Goal: Information Seeking & Learning: Learn about a topic

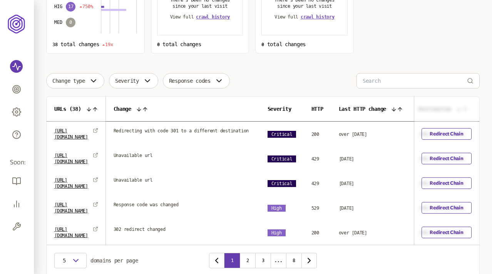
scroll to position [143, 0]
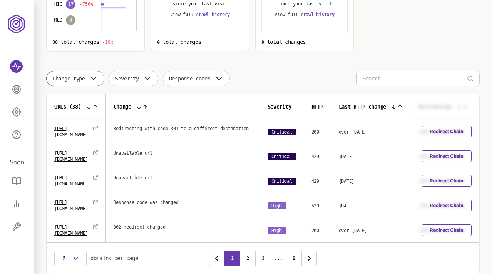
click at [82, 72] on button "Change type" at bounding box center [75, 78] width 58 height 15
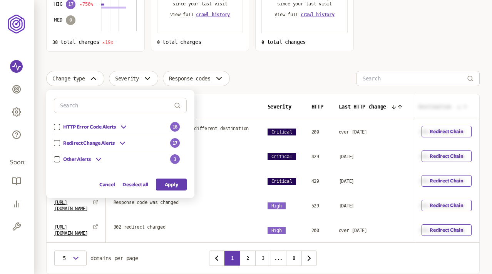
click at [58, 159] on button "button" at bounding box center [57, 159] width 6 height 6
click at [173, 185] on button "Apply" at bounding box center [171, 185] width 31 height 12
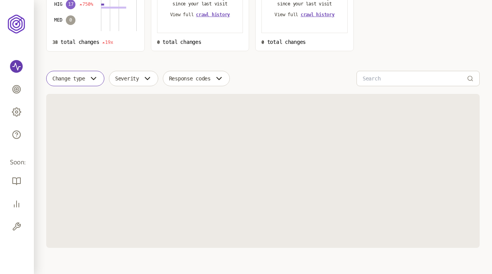
scroll to position [125, 0]
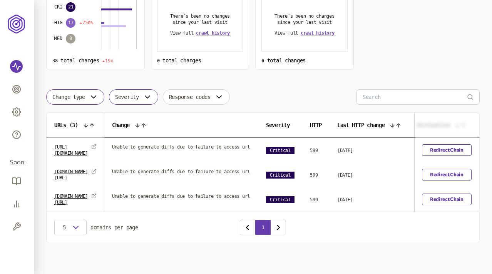
click at [139, 96] on span "Severity" at bounding box center [127, 97] width 24 height 6
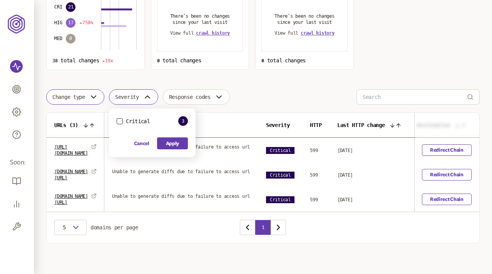
click at [139, 96] on span "Severity" at bounding box center [127, 97] width 24 height 6
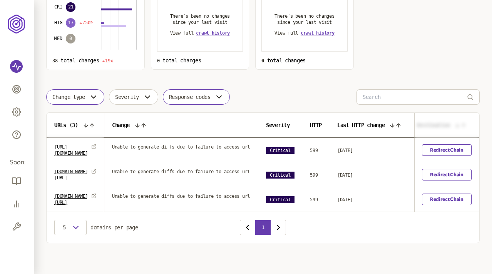
click at [198, 96] on span "Response codes" at bounding box center [190, 97] width 42 height 6
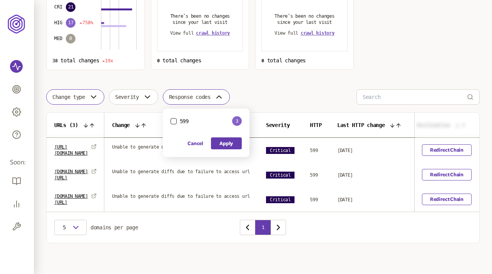
click at [198, 96] on span "Response codes" at bounding box center [190, 97] width 42 height 6
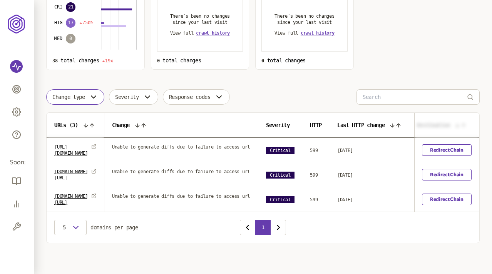
click at [84, 98] on span "Change type" at bounding box center [68, 97] width 33 height 6
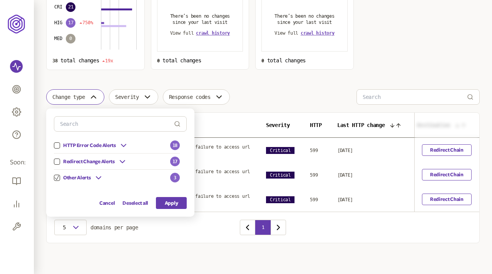
click at [58, 176] on icon "button" at bounding box center [57, 178] width 5 height 5
click at [58, 161] on button "button" at bounding box center [57, 162] width 6 height 6
click at [124, 159] on icon at bounding box center [122, 161] width 9 height 9
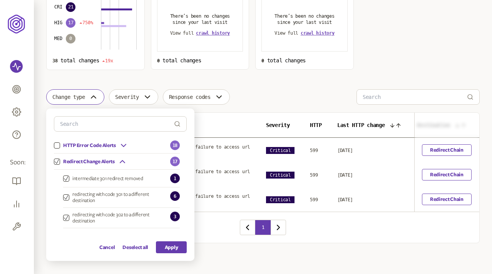
click at [66, 197] on icon "button" at bounding box center [66, 197] width 5 height 5
click at [174, 248] on button "Apply" at bounding box center [171, 248] width 31 height 12
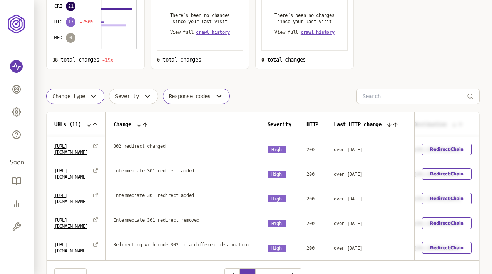
click at [202, 99] on button "Response codes" at bounding box center [196, 96] width 67 height 15
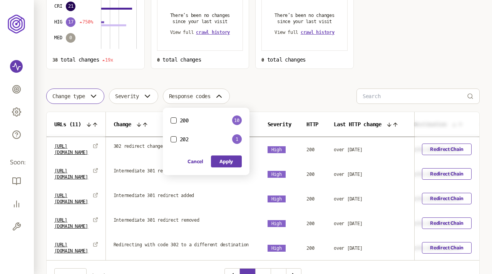
click at [250, 86] on div "Choose an option Sort by: number of changes (high-low) Total changes 38 19x imp…" at bounding box center [263, 107] width 434 height 369
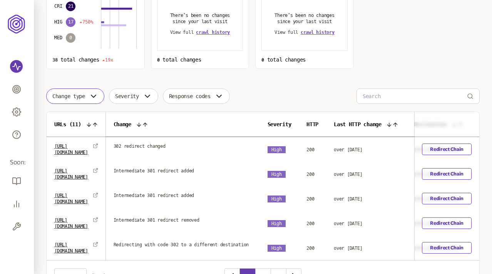
click at [97, 94] on icon "button" at bounding box center [93, 96] width 9 height 9
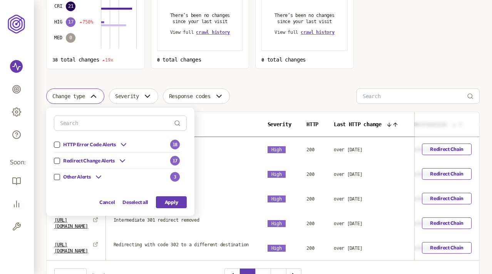
click at [123, 158] on icon at bounding box center [122, 160] width 9 height 9
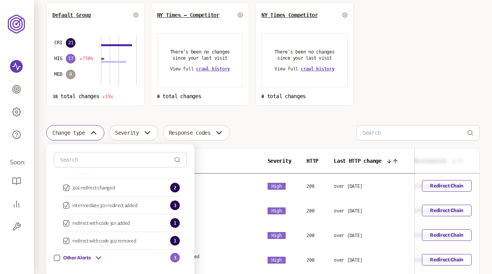
scroll to position [171, 0]
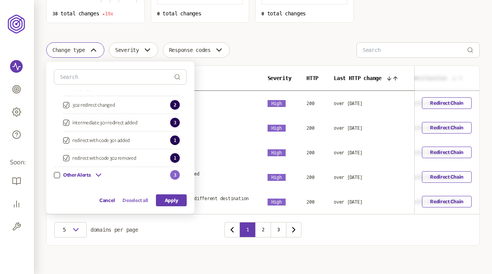
click at [134, 202] on button "Deselect all" at bounding box center [136, 201] width 26 height 12
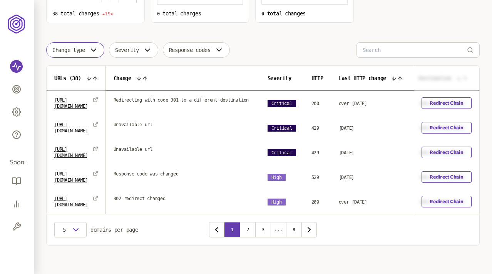
click at [80, 49] on span "Change type" at bounding box center [68, 50] width 33 height 6
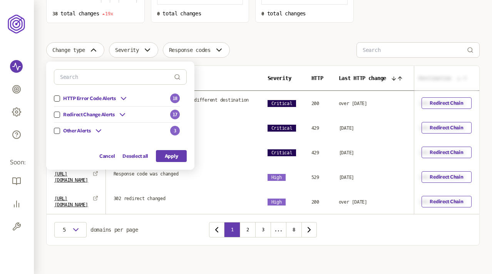
click at [122, 112] on icon at bounding box center [122, 114] width 9 height 9
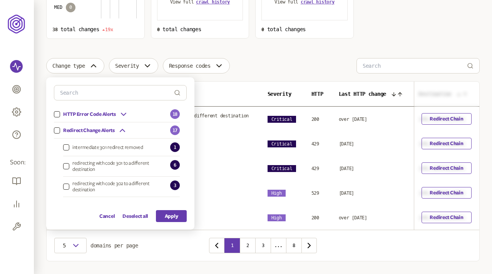
scroll to position [168, 0]
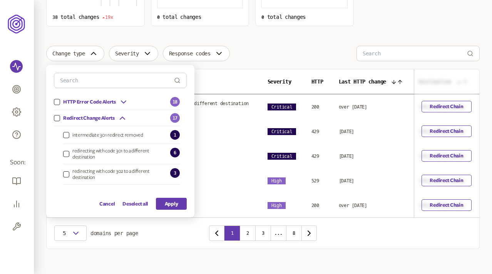
click at [69, 136] on button "intermediate 301 redirect removed" at bounding box center [66, 135] width 6 height 6
click at [66, 173] on button "redirecting with code 302 to a different destination" at bounding box center [66, 174] width 6 height 6
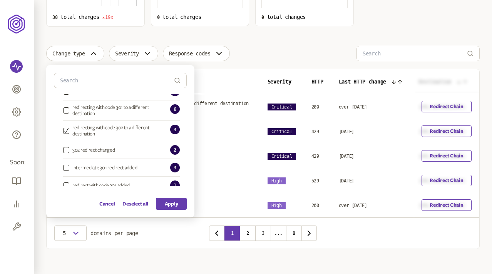
scroll to position [0, 0]
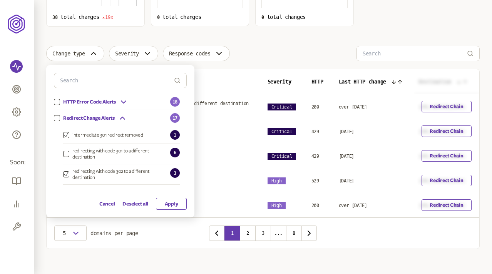
click at [165, 200] on button "Apply" at bounding box center [171, 204] width 31 height 12
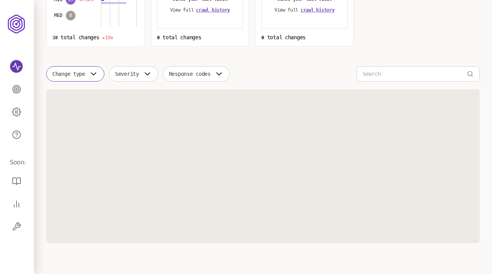
scroll to position [149, 0]
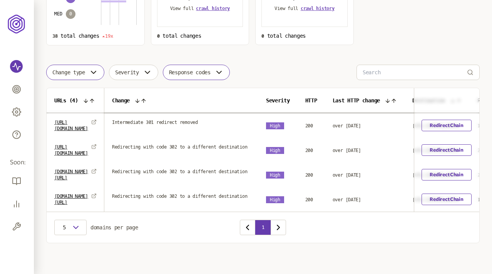
click at [203, 71] on span "Response codes" at bounding box center [190, 72] width 42 height 6
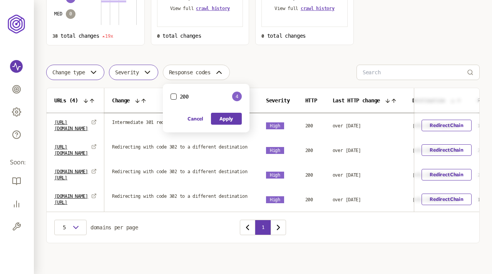
click at [139, 73] on span "Severity" at bounding box center [127, 72] width 24 height 6
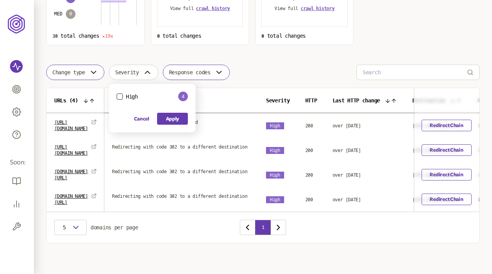
click at [178, 69] on span "Response codes" at bounding box center [190, 72] width 42 height 6
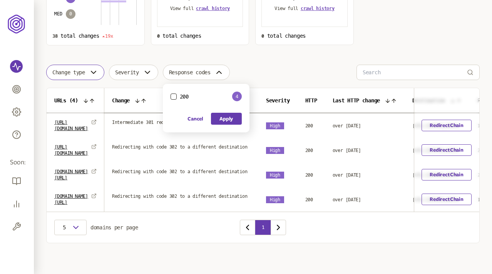
click at [73, 68] on button "Change type" at bounding box center [75, 72] width 58 height 15
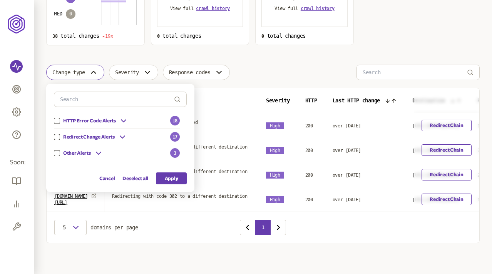
click at [124, 136] on icon at bounding box center [122, 137] width 5 height 2
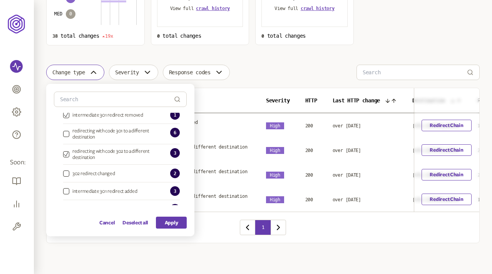
scroll to position [0, 0]
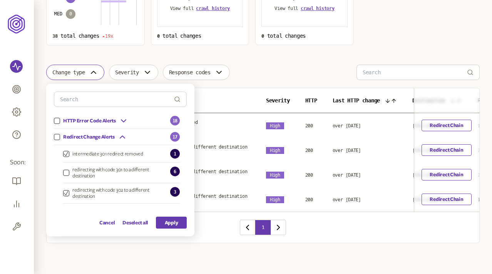
click at [56, 134] on button "button" at bounding box center [57, 137] width 6 height 6
click at [164, 221] on button "Apply" at bounding box center [171, 223] width 31 height 12
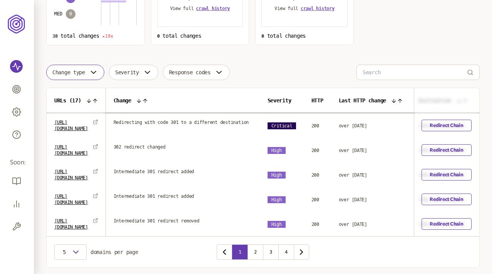
scroll to position [171, 0]
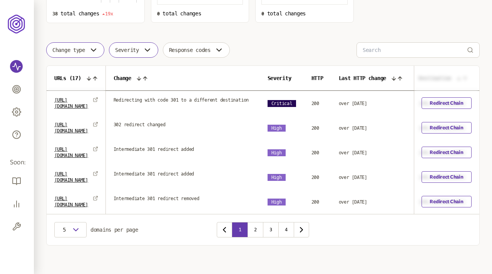
click at [150, 55] on button "Severity" at bounding box center [133, 49] width 49 height 15
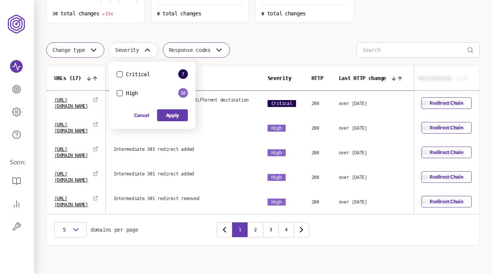
click at [208, 57] on button "Response codes" at bounding box center [196, 49] width 67 height 15
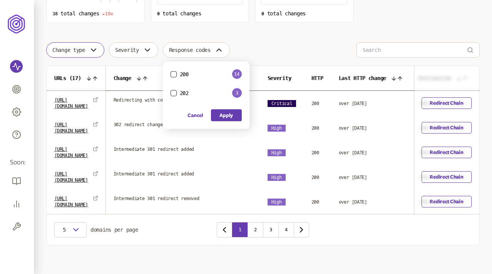
click at [271, 49] on div "Change type Severity Response codes 200 14 202 3 Cancel Apply" at bounding box center [263, 49] width 434 height 15
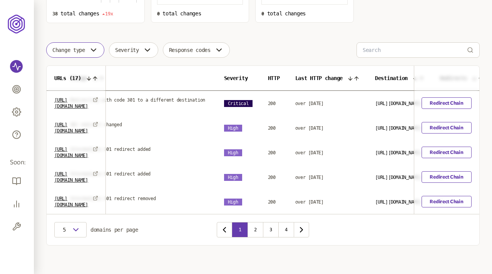
scroll to position [0, 0]
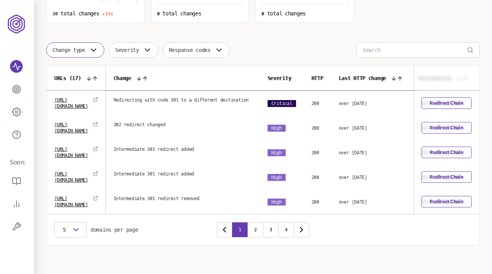
click at [181, 101] on span "Redirecting with code 301 to a different destination" at bounding box center [182, 100] width 136 height 6
click at [258, 54] on div "Change type Severity Response codes" at bounding box center [263, 49] width 434 height 15
click at [144, 50] on button "Severity" at bounding box center [133, 49] width 49 height 15
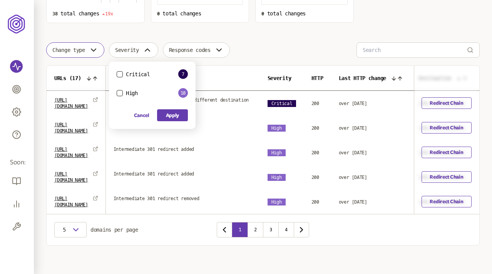
click at [121, 74] on button "Critical" at bounding box center [120, 74] width 6 height 6
click at [176, 116] on button "Apply" at bounding box center [172, 115] width 31 height 12
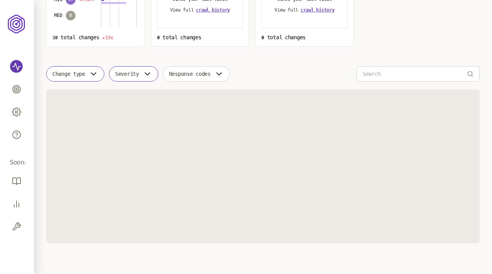
scroll to position [171, 0]
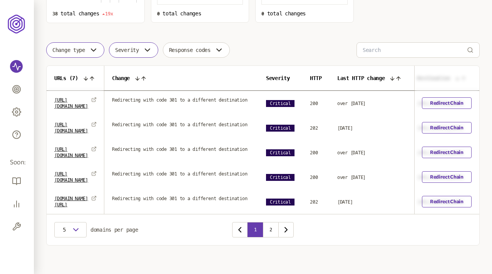
click at [85, 51] on span "Change type" at bounding box center [68, 50] width 33 height 6
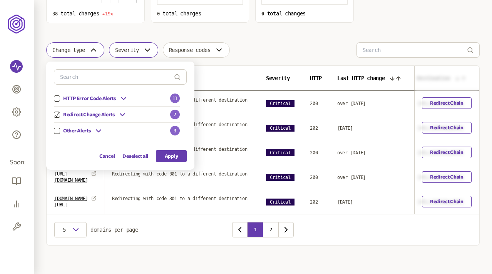
click at [139, 52] on span "Severity" at bounding box center [127, 50] width 24 height 6
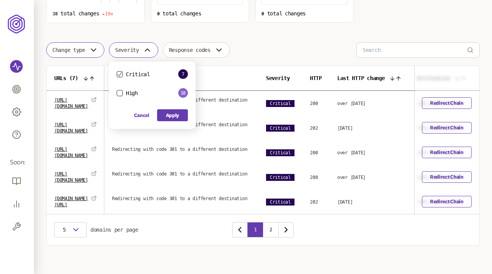
click at [89, 45] on button "Change type" at bounding box center [75, 49] width 58 height 15
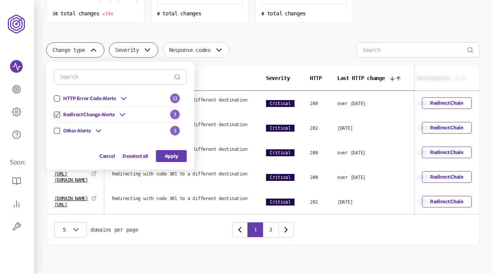
click at [139, 47] on span "Severity" at bounding box center [127, 50] width 24 height 6
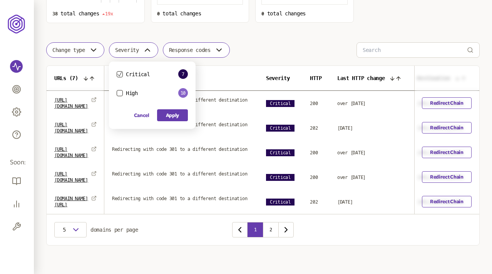
click at [205, 50] on span "Response codes" at bounding box center [190, 50] width 42 height 6
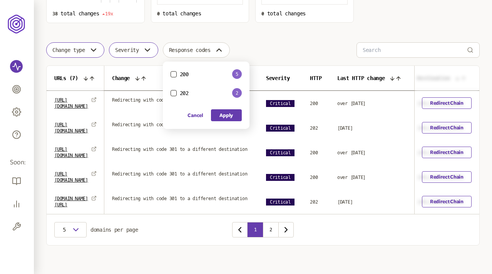
click at [177, 72] on button "200" at bounding box center [174, 74] width 6 height 6
click at [230, 114] on button "Apply" at bounding box center [226, 115] width 31 height 12
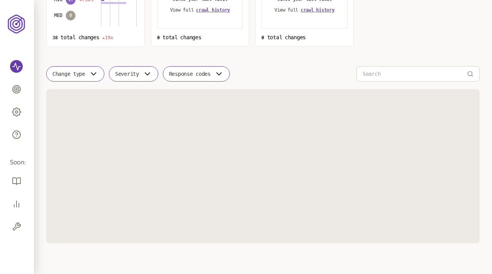
scroll to position [171, 0]
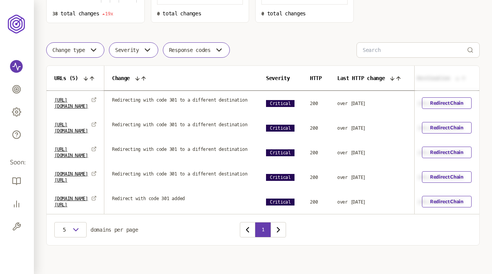
click at [208, 50] on span "Response codes" at bounding box center [190, 50] width 42 height 6
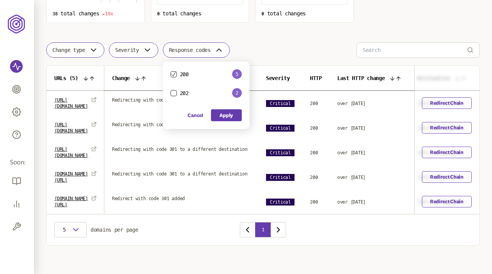
click at [139, 51] on span "Severity" at bounding box center [127, 50] width 24 height 6
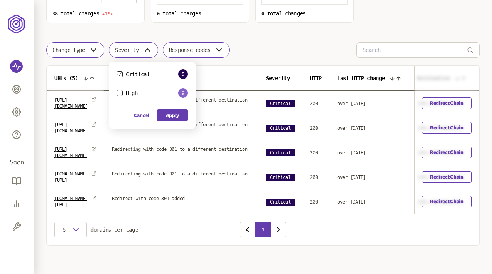
click at [81, 52] on span "Change type" at bounding box center [68, 50] width 33 height 6
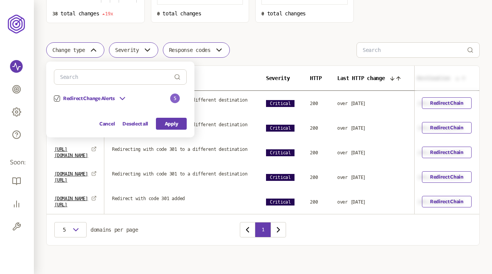
click at [185, 50] on span "Response codes" at bounding box center [190, 50] width 42 height 6
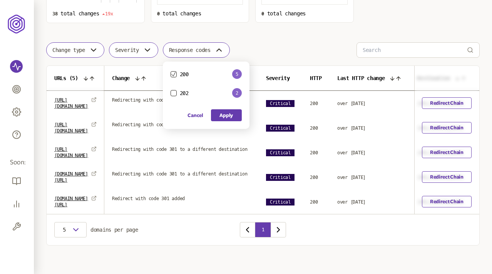
click at [138, 49] on span "Severity" at bounding box center [127, 50] width 24 height 6
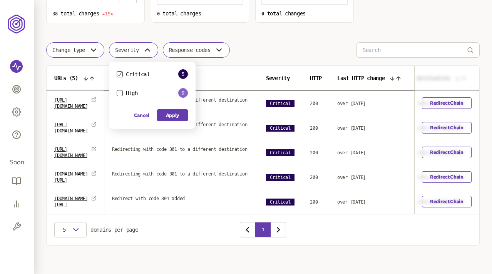
click at [85, 48] on span "Change type" at bounding box center [68, 50] width 33 height 6
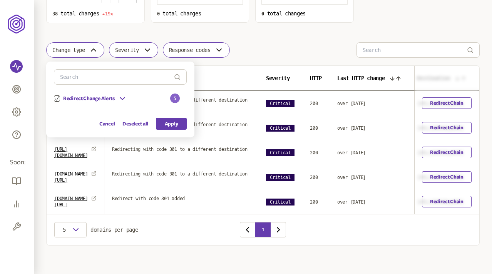
click at [145, 57] on button "Severity" at bounding box center [133, 49] width 49 height 15
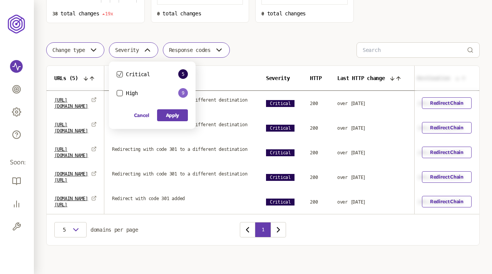
click at [209, 52] on span "Response codes" at bounding box center [190, 50] width 42 height 6
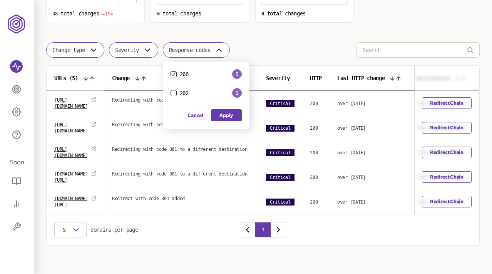
click at [174, 73] on icon "button" at bounding box center [173, 74] width 5 height 5
click at [233, 114] on button "Apply" at bounding box center [226, 115] width 31 height 12
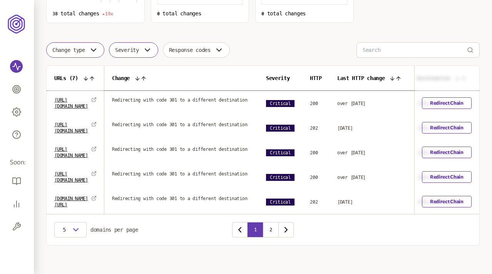
click at [149, 55] on button "Severity" at bounding box center [133, 49] width 49 height 15
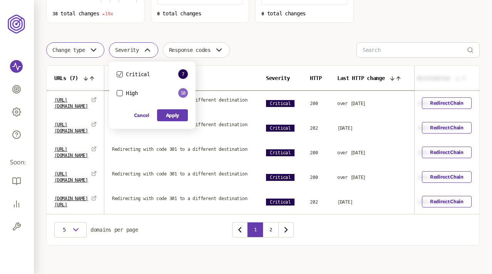
click at [121, 73] on icon "button" at bounding box center [120, 74] width 5 height 5
click at [175, 114] on button "Apply" at bounding box center [172, 115] width 31 height 12
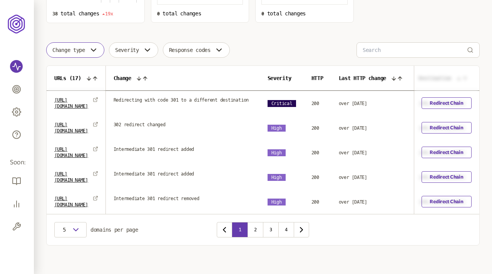
click at [91, 53] on icon "button" at bounding box center [93, 49] width 9 height 9
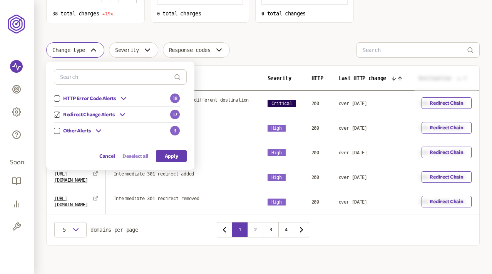
click at [139, 155] on button "Deselect all" at bounding box center [136, 156] width 26 height 12
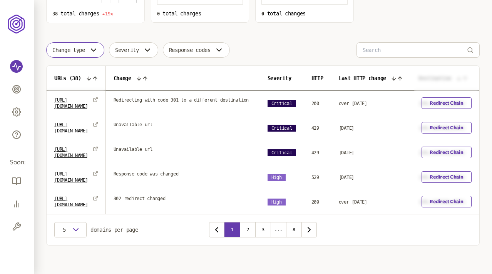
click at [78, 46] on button "Change type" at bounding box center [75, 49] width 58 height 15
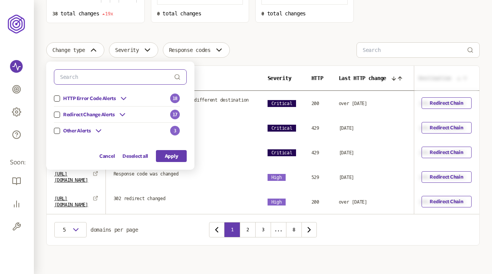
click at [79, 79] on input at bounding box center [117, 77] width 114 height 15
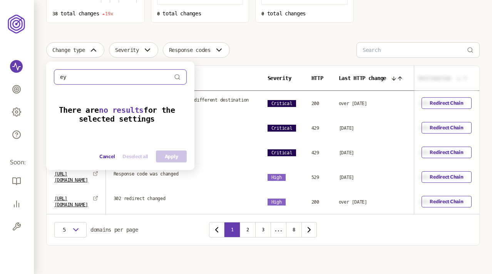
type input "е"
type input "t"
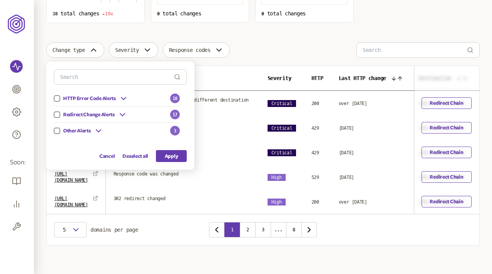
click at [120, 96] on icon at bounding box center [123, 98] width 9 height 9
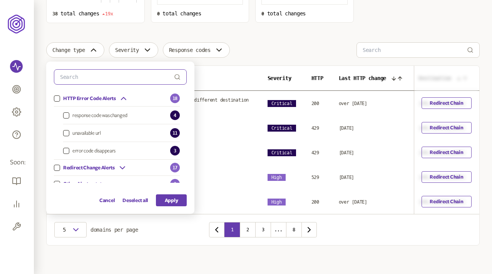
click at [92, 77] on input at bounding box center [117, 77] width 114 height 15
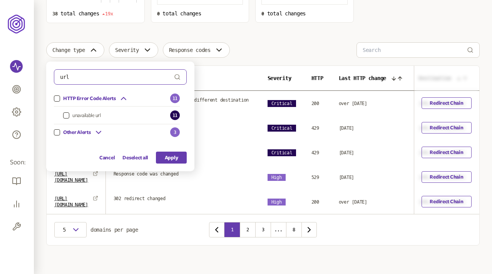
type input "url"
click at [100, 130] on icon at bounding box center [98, 132] width 9 height 9
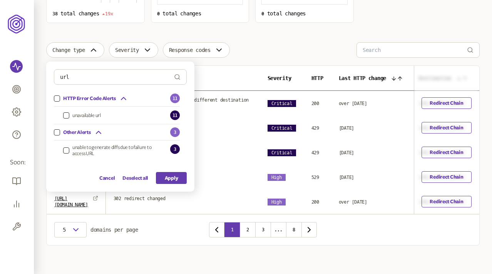
click at [66, 151] on button "unable to generate diffs due to failure to access URL" at bounding box center [66, 151] width 6 height 6
click at [175, 179] on button "Apply" at bounding box center [171, 178] width 31 height 12
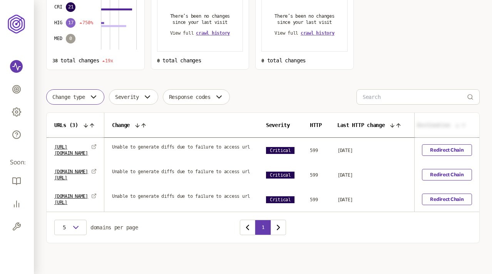
scroll to position [125, 0]
click at [76, 94] on span "Change type" at bounding box center [68, 97] width 33 height 6
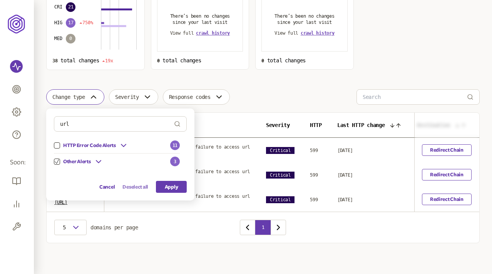
click at [134, 185] on button "Deselect all" at bounding box center [136, 187] width 26 height 12
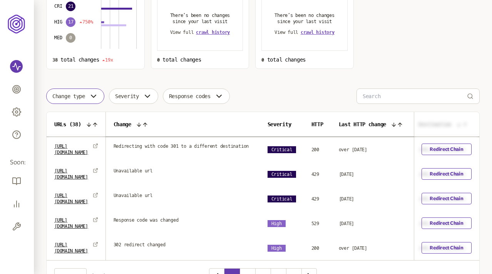
click at [94, 97] on icon "button" at bounding box center [93, 96] width 9 height 9
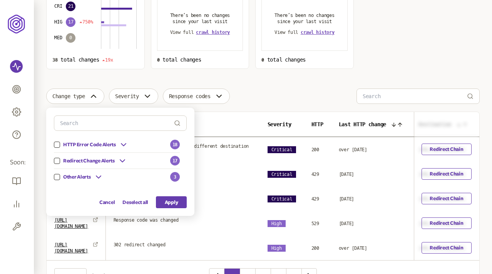
click at [277, 91] on div "Change type HTTP Error Code Alerts 18 Redirect Change Alerts 17 Other Alerts 3 …" at bounding box center [263, 96] width 434 height 15
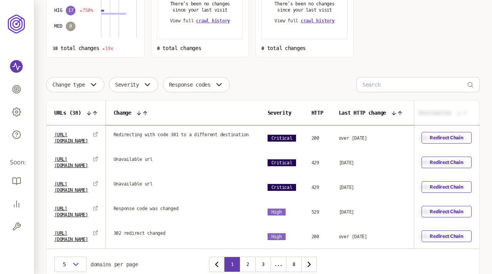
scroll to position [138, 0]
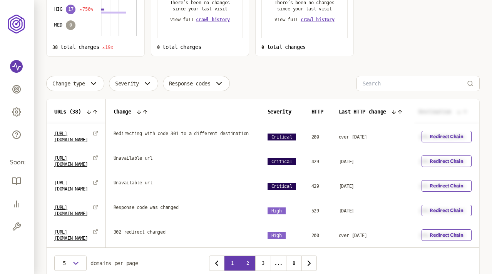
click at [250, 257] on button "2" at bounding box center [247, 263] width 15 height 15
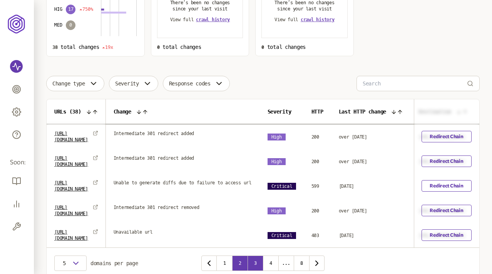
click at [257, 260] on button "3" at bounding box center [255, 263] width 15 height 15
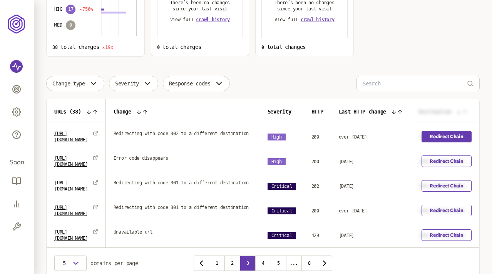
click at [442, 138] on link "Redirect Chain" at bounding box center [447, 137] width 50 height 12
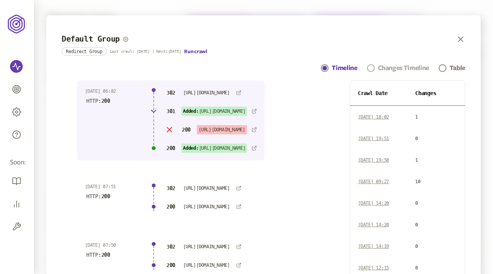
click at [407, 65] on div "Changes Timeline" at bounding box center [403, 68] width 51 height 9
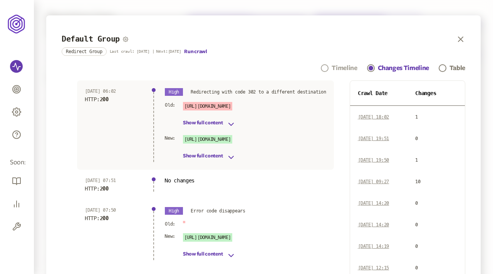
click at [337, 64] on div "Timeline" at bounding box center [344, 68] width 25 height 9
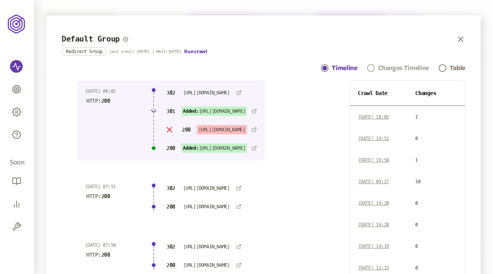
click at [393, 67] on div "Changes Timeline" at bounding box center [403, 68] width 51 height 9
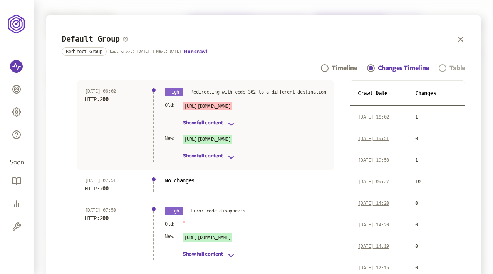
click at [454, 69] on div "Table" at bounding box center [458, 68] width 16 height 9
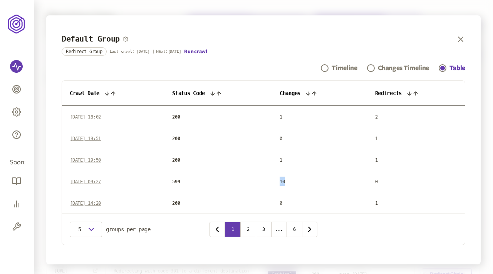
drag, startPoint x: 285, startPoint y: 182, endPoint x: 277, endPoint y: 182, distance: 8.1
click at [277, 182] on td "10" at bounding box center [320, 182] width 96 height 22
click at [398, 66] on div "Changes Timeline" at bounding box center [403, 68] width 51 height 9
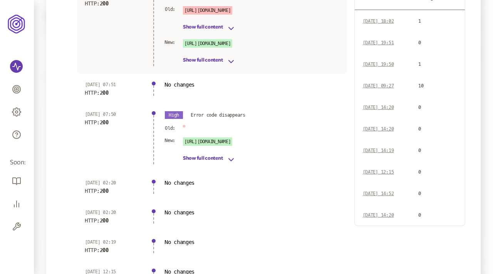
scroll to position [98, 0]
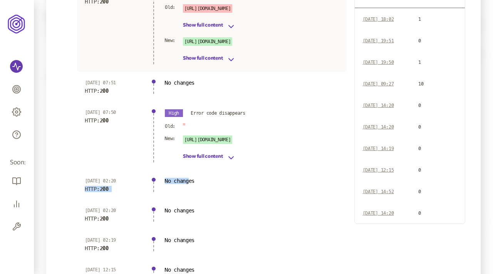
drag, startPoint x: 191, startPoint y: 181, endPoint x: 117, endPoint y: 180, distance: 74.0
click at [117, 180] on div "27 Dec 2023 | 02:20 HTTP: 200 No changes" at bounding box center [212, 185] width 270 height 30
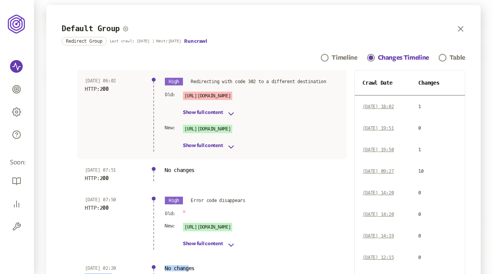
scroll to position [0, 0]
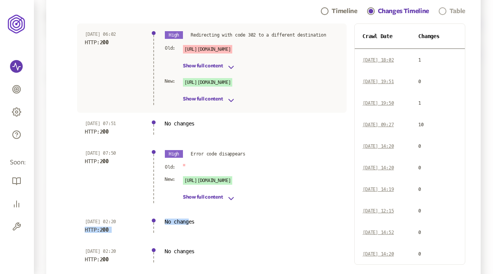
click at [450, 10] on div "Table" at bounding box center [458, 11] width 16 height 9
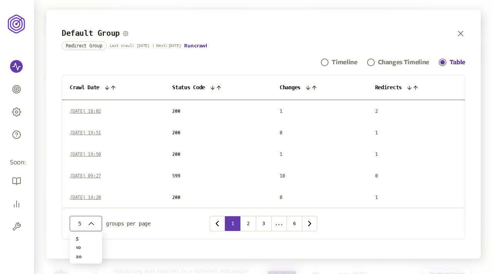
click at [83, 221] on span "5" at bounding box center [80, 224] width 8 height 6
click at [79, 247] on div "10" at bounding box center [86, 248] width 20 height 6
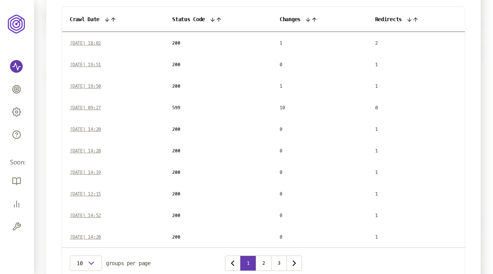
scroll to position [87, 0]
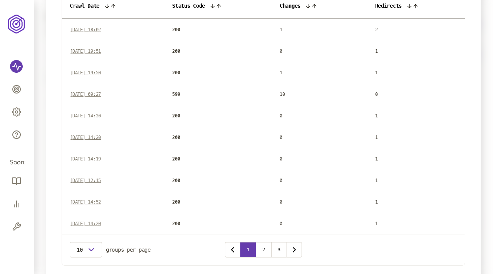
drag, startPoint x: 287, startPoint y: 94, endPoint x: 158, endPoint y: 94, distance: 129.1
click at [158, 94] on tr "07 Jan 24 | 09:27 599 10 0" at bounding box center [263, 94] width 403 height 22
click at [128, 86] on td "07 Jan 24 | 09:27" at bounding box center [113, 94] width 103 height 22
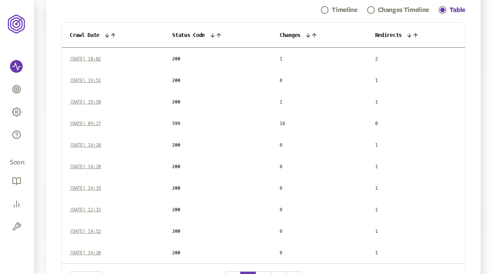
scroll to position [58, 0]
click at [402, 10] on div "Changes Timeline" at bounding box center [403, 10] width 51 height 9
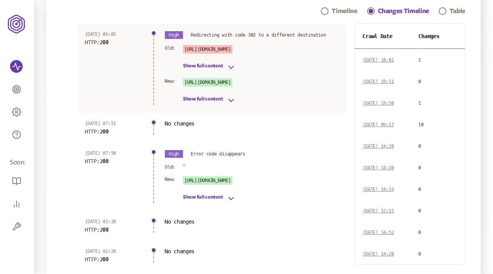
scroll to position [59, 0]
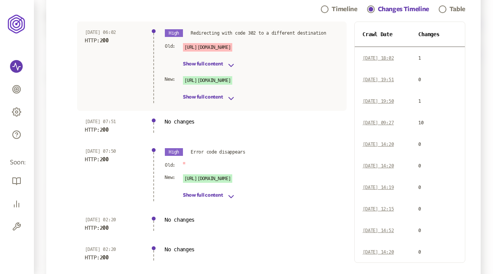
drag, startPoint x: 419, startPoint y: 123, endPoint x: 365, endPoint y: 123, distance: 53.6
click at [365, 123] on td "07 Jan 24 | 09:27" at bounding box center [383, 123] width 56 height 22
drag, startPoint x: 94, startPoint y: 218, endPoint x: 122, endPoint y: 231, distance: 30.7
click at [122, 231] on div "27 Dec 2023 | 02:20 HTTP: 200" at bounding box center [114, 224] width 58 height 14
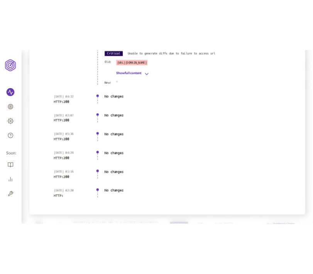
scroll to position [1340, 0]
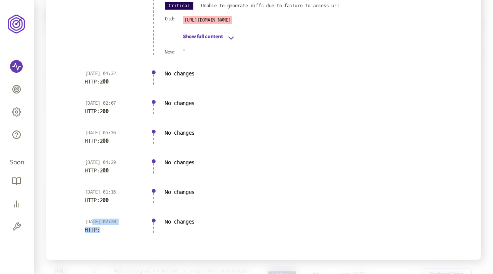
drag, startPoint x: 99, startPoint y: 228, endPoint x: 94, endPoint y: 222, distance: 8.2
click at [94, 222] on div "19 Jan 2022 | 02:20 HTTP:" at bounding box center [114, 226] width 58 height 14
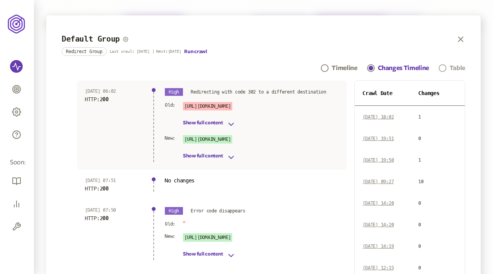
click at [312, 68] on div "Table" at bounding box center [458, 68] width 16 height 9
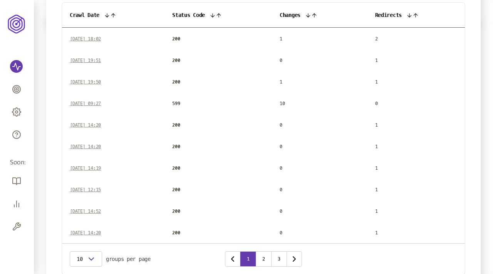
scroll to position [76, 0]
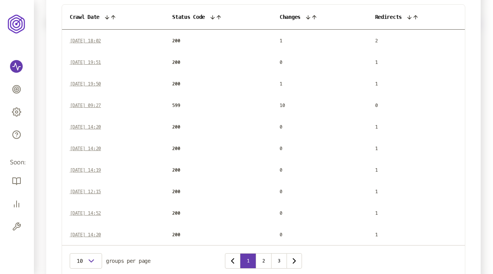
drag, startPoint x: 118, startPoint y: 108, endPoint x: 68, endPoint y: 62, distance: 68.2
click at [68, 62] on tbody "20 Aug 25 | 18:02 200 1 2 07 Jan 24 | 19:51 200 0 1 07 Jan 24 | 19:50 200 1 1 0…" at bounding box center [263, 138] width 403 height 216
click at [279, 106] on td "10" at bounding box center [320, 105] width 96 height 22
drag, startPoint x: 286, startPoint y: 106, endPoint x: 66, endPoint y: 104, distance: 220.0
click at [66, 104] on tr "07 Jan 24 | 09:27 599 10 0" at bounding box center [263, 105] width 403 height 22
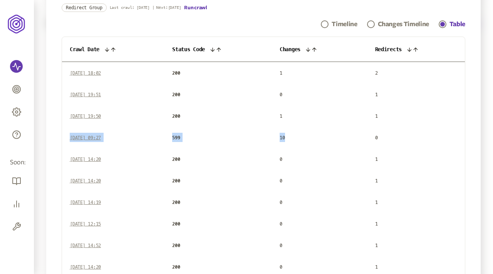
scroll to position [43, 0]
click at [312, 25] on div "Changes Timeline" at bounding box center [403, 24] width 51 height 9
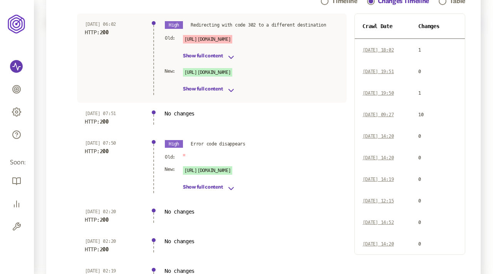
scroll to position [55, 0]
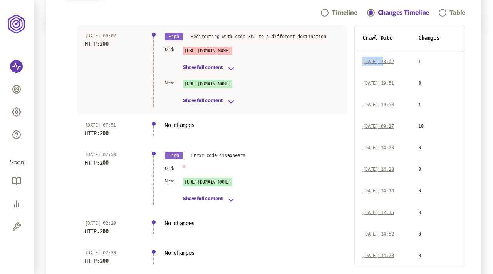
drag, startPoint x: 390, startPoint y: 62, endPoint x: 368, endPoint y: 62, distance: 21.6
click at [312, 62] on span "[DATE] 18:02" at bounding box center [378, 61] width 31 height 5
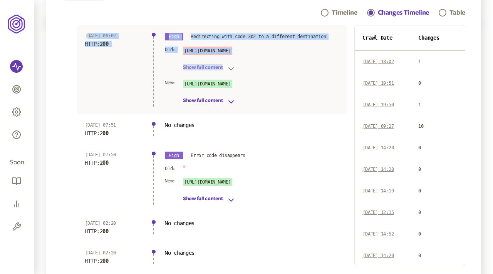
drag, startPoint x: 87, startPoint y: 36, endPoint x: 222, endPoint y: 73, distance: 139.1
click at [222, 73] on div "20 Aug 2025 | 06:02 HTTP: 200 High Redirecting with code 302 to a different des…" at bounding box center [212, 69] width 270 height 89
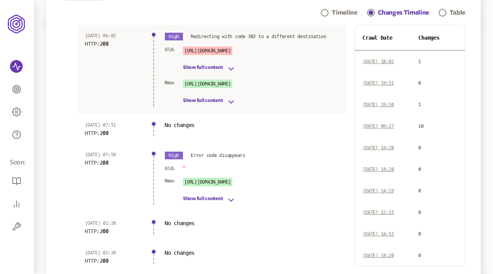
click at [254, 75] on div "Old: http://snapfish.com/ Show full content New: http://snapfish.com/ Show full…" at bounding box center [252, 77] width 174 height 60
drag, startPoint x: 198, startPoint y: 126, endPoint x: 155, endPoint y: 126, distance: 43.9
click at [155, 126] on div "07 Jan 2024 | 07:51 HTTP: 200 No changes" at bounding box center [212, 129] width 270 height 30
drag, startPoint x: 194, startPoint y: 154, endPoint x: 235, endPoint y: 175, distance: 46.0
click at [235, 175] on div "High Error code disappears Old: New: http://snapfish.com/ Show full content" at bounding box center [252, 178] width 174 height 53
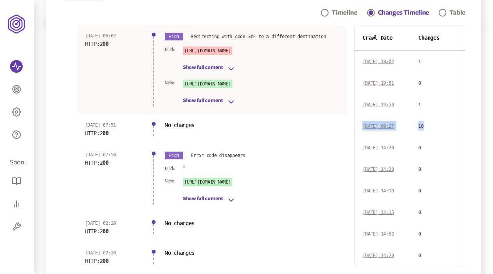
drag, startPoint x: 439, startPoint y: 126, endPoint x: 367, endPoint y: 126, distance: 72.1
click at [312, 126] on tr "07 Jan 24 | 09:27 10" at bounding box center [410, 126] width 110 height 22
drag, startPoint x: 87, startPoint y: 220, endPoint x: 174, endPoint y: 234, distance: 87.3
click at [174, 234] on div "27 Dec 2023 | 02:20 HTTP: 200 No changes" at bounding box center [212, 228] width 270 height 30
drag, startPoint x: 371, startPoint y: 147, endPoint x: 432, endPoint y: 147, distance: 60.1
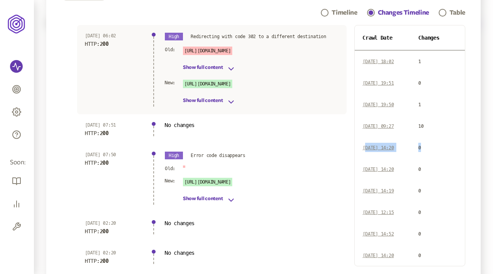
click at [312, 147] on tr "27 Dec 23 | 14:20 0" at bounding box center [410, 148] width 110 height 22
click at [176, 220] on span "No changes" at bounding box center [252, 223] width 174 height 6
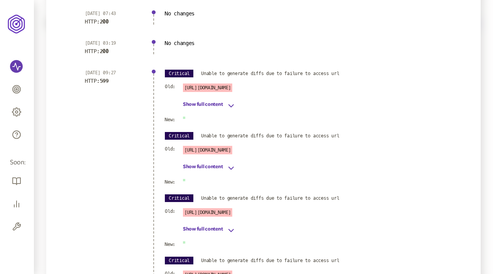
scroll to position [740, 0]
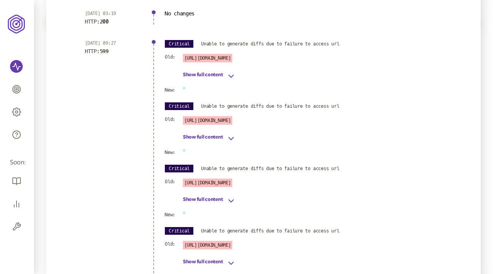
drag, startPoint x: 88, startPoint y: 43, endPoint x: 141, endPoint y: 42, distance: 53.6
click at [141, 42] on p "[DATE] 09:27" at bounding box center [114, 43] width 58 height 6
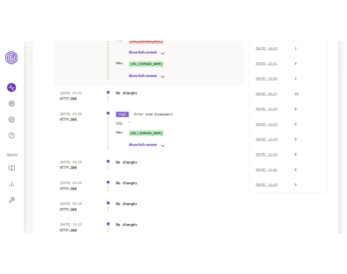
scroll to position [0, 0]
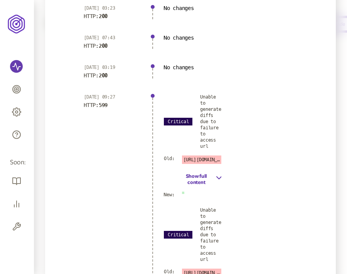
scroll to position [726, 0]
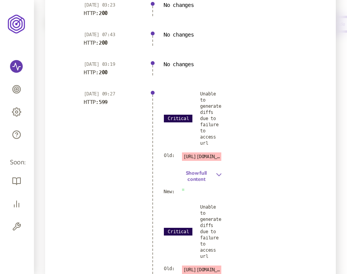
click at [214, 176] on icon "button" at bounding box center [217, 174] width 7 height 9
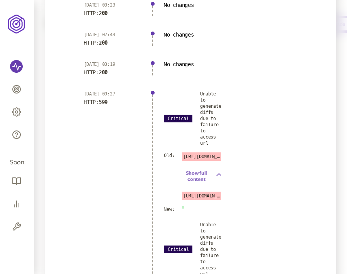
click at [217, 176] on icon "button" at bounding box center [219, 175] width 5 height 2
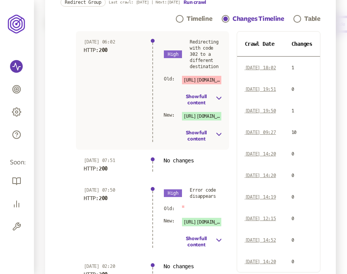
scroll to position [60, 0]
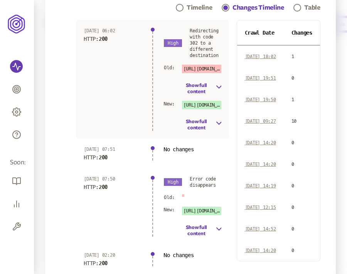
click at [310, 33] on span "Changes" at bounding box center [301, 33] width 21 height 6
click at [313, 6] on div "Table" at bounding box center [312, 7] width 16 height 9
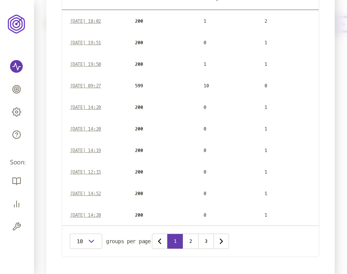
scroll to position [106, 0]
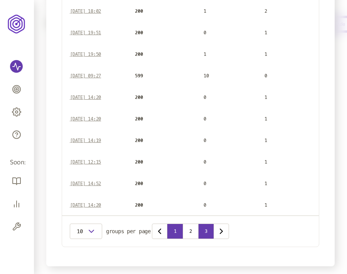
click at [207, 230] on button "3" at bounding box center [205, 231] width 15 height 15
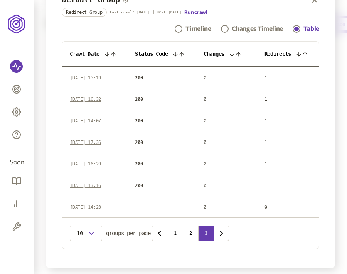
scroll to position [41, 0]
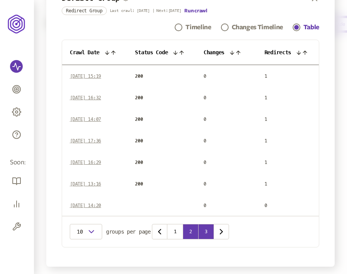
click at [188, 232] on button "2" at bounding box center [190, 231] width 15 height 15
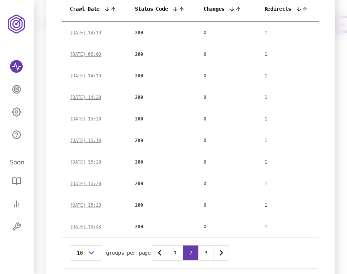
scroll to position [89, 0]
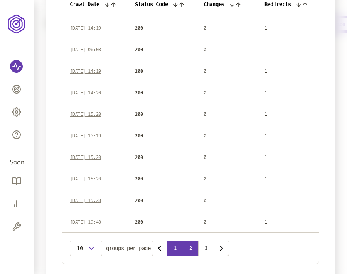
click at [175, 250] on button "1" at bounding box center [174, 248] width 15 height 15
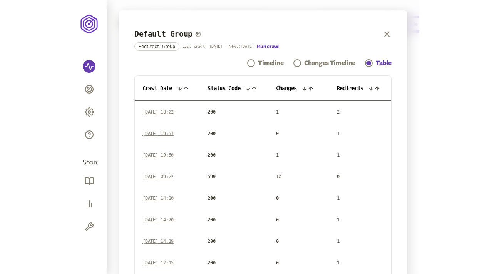
scroll to position [3, 0]
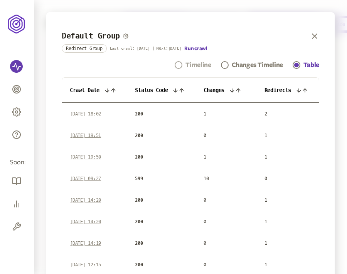
click at [195, 61] on div "Timeline" at bounding box center [197, 64] width 25 height 9
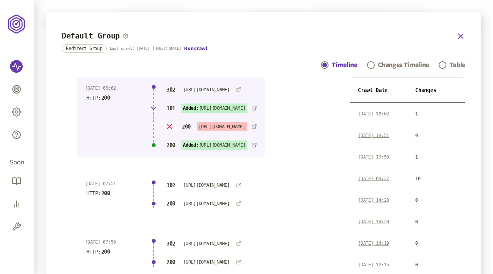
click at [346, 37] on icon "button" at bounding box center [460, 36] width 9 height 9
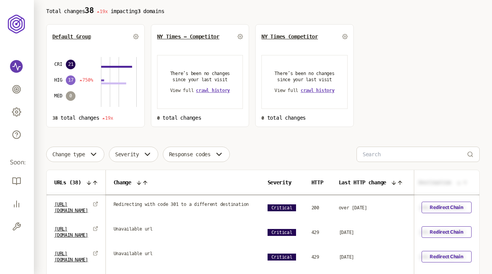
scroll to position [70, 0]
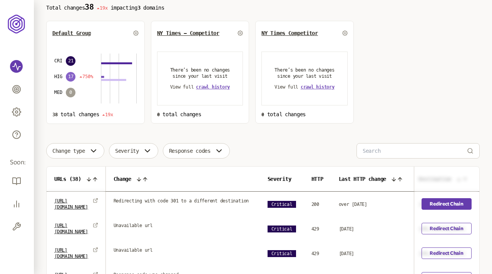
click at [346, 202] on link "Redirect Chain" at bounding box center [447, 204] width 50 height 12
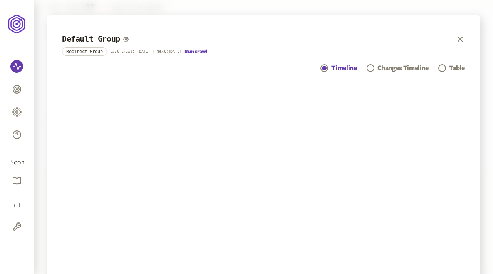
scroll to position [147, 0]
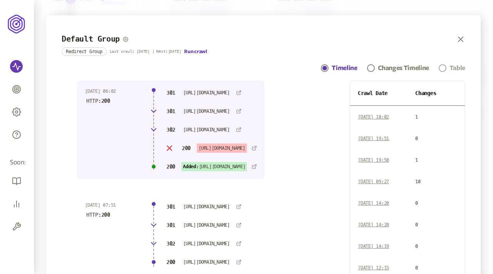
click at [346, 67] on link "Table" at bounding box center [452, 68] width 27 height 9
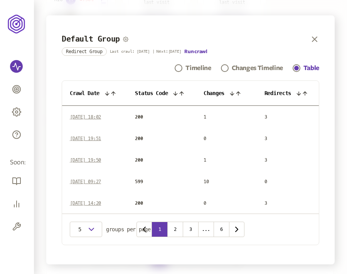
click at [109, 93] on icon at bounding box center [107, 94] width 6 height 6
click at [109, 94] on icon at bounding box center [107, 93] width 3 height 3
click at [106, 93] on icon at bounding box center [107, 94] width 6 height 6
click at [110, 92] on icon at bounding box center [107, 94] width 6 height 6
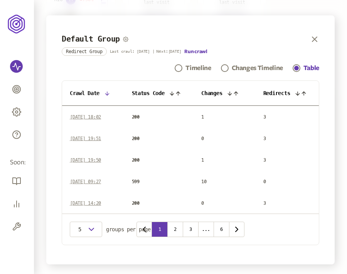
click at [110, 92] on icon at bounding box center [107, 94] width 6 height 6
click at [183, 92] on icon at bounding box center [181, 94] width 6 height 6
click at [179, 93] on icon at bounding box center [177, 94] width 6 height 6
click at [179, 94] on icon at bounding box center [176, 93] width 3 height 3
click at [177, 94] on icon at bounding box center [175, 93] width 3 height 3
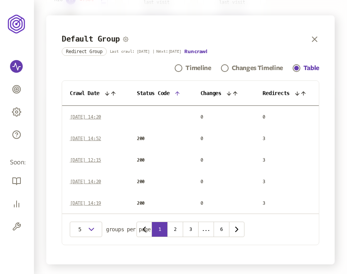
click at [179, 94] on icon at bounding box center [176, 93] width 3 height 3
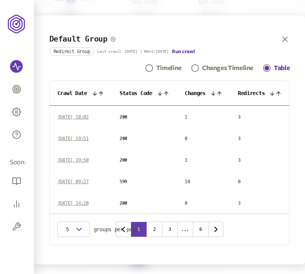
click at [218, 92] on icon at bounding box center [219, 94] width 6 height 6
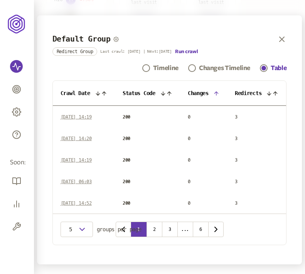
click at [219, 92] on icon at bounding box center [216, 94] width 6 height 6
click at [217, 93] on icon at bounding box center [215, 93] width 3 height 3
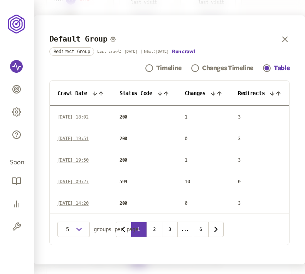
click at [216, 93] on icon at bounding box center [213, 94] width 6 height 6
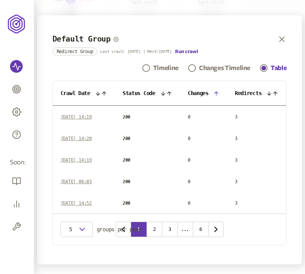
click at [217, 93] on icon at bounding box center [216, 94] width 6 height 6
click at [217, 92] on icon at bounding box center [215, 93] width 3 height 3
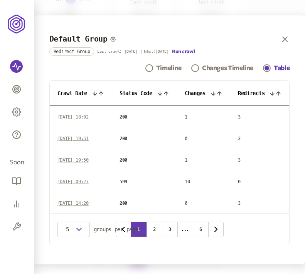
click at [215, 93] on icon at bounding box center [213, 94] width 6 height 6
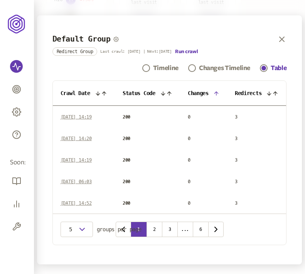
click at [216, 93] on icon at bounding box center [216, 94] width 6 height 6
click at [215, 94] on icon at bounding box center [215, 93] width 3 height 3
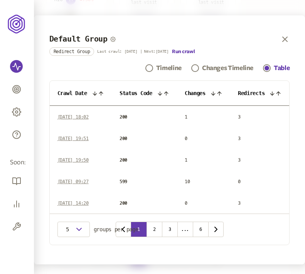
click at [275, 92] on icon at bounding box center [272, 94] width 6 height 6
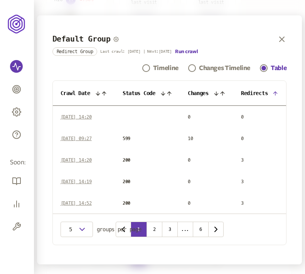
click at [276, 93] on icon at bounding box center [275, 94] width 6 height 6
click at [277, 94] on icon at bounding box center [275, 93] width 3 height 3
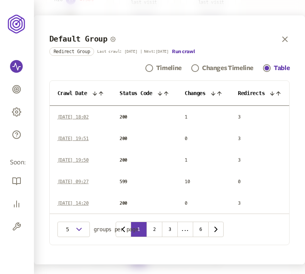
click at [278, 94] on icon at bounding box center [278, 94] width 6 height 6
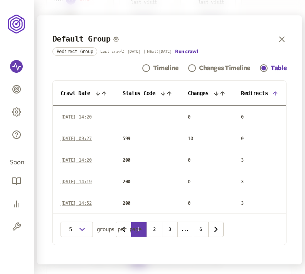
click at [277, 94] on icon at bounding box center [275, 93] width 3 height 3
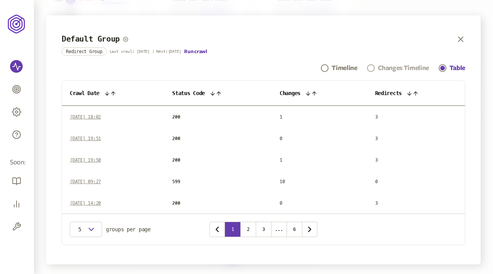
click at [346, 67] on div "Changes Timeline" at bounding box center [403, 68] width 51 height 9
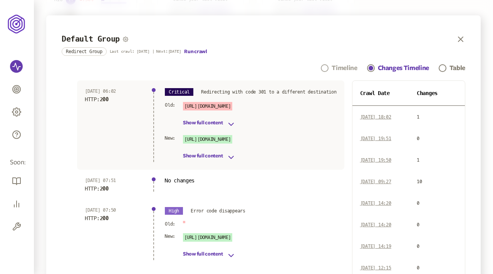
click at [345, 69] on div "Timeline" at bounding box center [344, 68] width 25 height 9
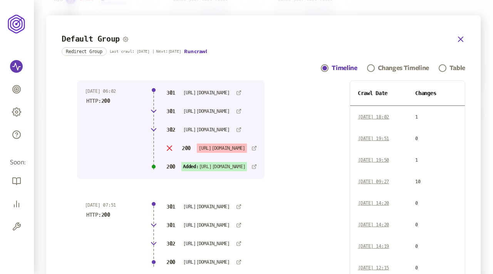
click at [346, 35] on icon "button" at bounding box center [460, 39] width 9 height 9
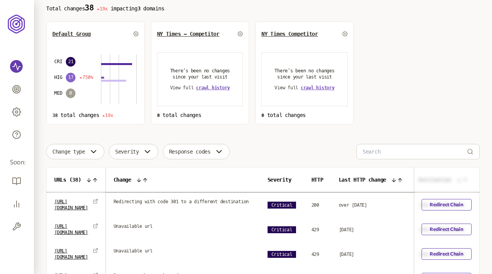
scroll to position [79, 0]
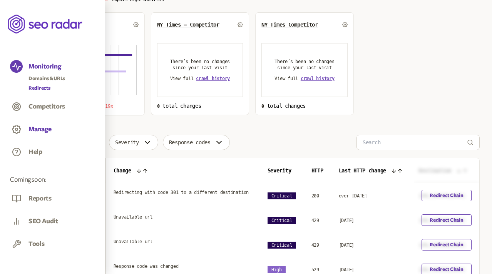
click at [38, 128] on button "Manage" at bounding box center [40, 129] width 23 height 8
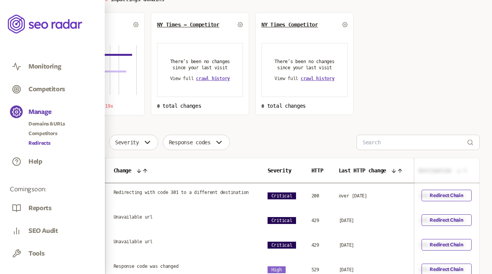
click at [40, 143] on link "Redirects" at bounding box center [47, 143] width 37 height 8
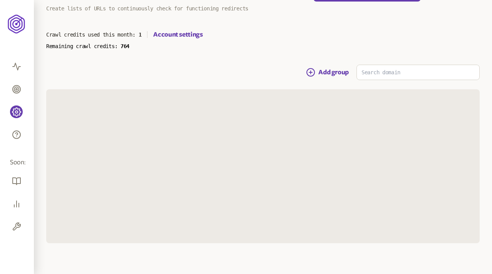
scroll to position [5, 0]
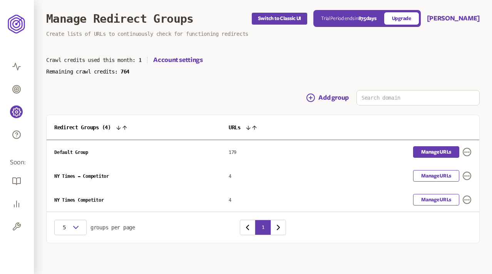
click at [346, 155] on link "Manage URLs" at bounding box center [436, 152] width 46 height 12
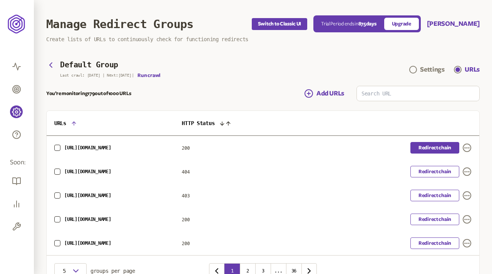
click at [346, 148] on link "Redirect chain" at bounding box center [435, 148] width 49 height 12
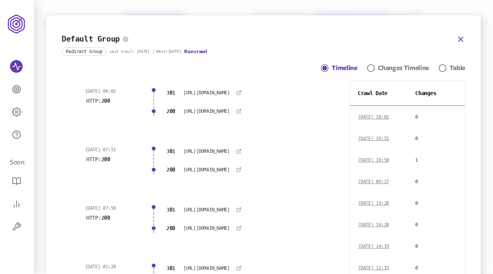
click at [346, 37] on icon "button" at bounding box center [460, 39] width 9 height 9
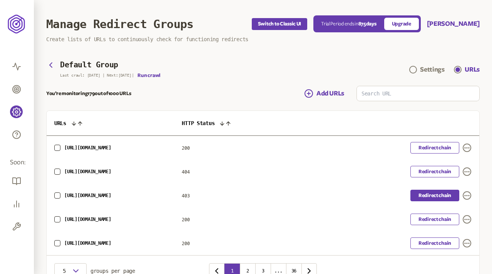
click at [346, 198] on link "Redirect chain" at bounding box center [435, 196] width 49 height 12
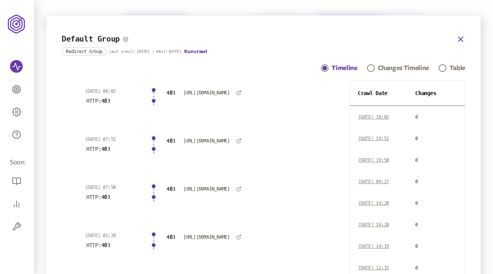
click at [346, 38] on icon "button" at bounding box center [460, 39] width 9 height 9
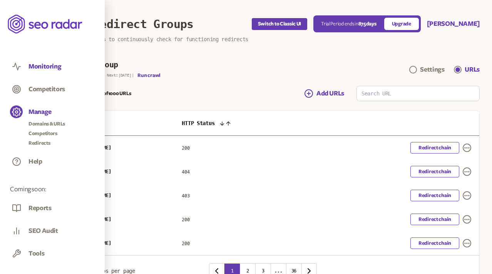
click at [46, 65] on button "Monitoring" at bounding box center [45, 66] width 33 height 8
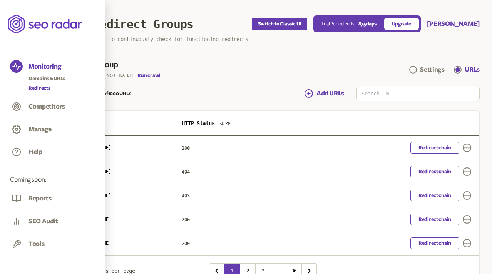
click at [40, 87] on link "Redirects" at bounding box center [47, 88] width 37 height 8
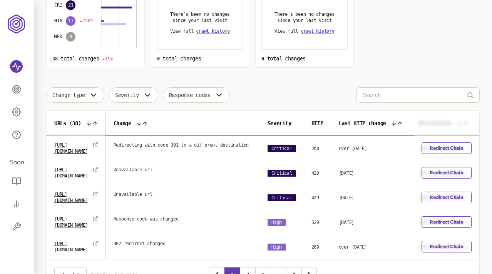
scroll to position [153, 0]
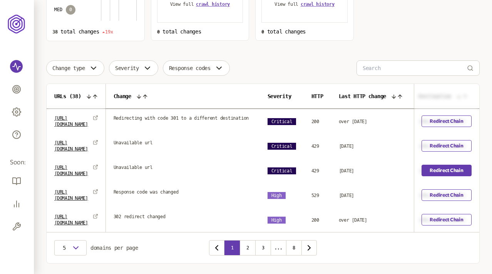
click at [346, 170] on link "Redirect Chain" at bounding box center [447, 171] width 50 height 12
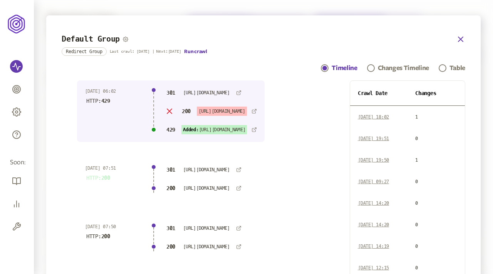
click at [346, 36] on icon "button" at bounding box center [460, 39] width 9 height 9
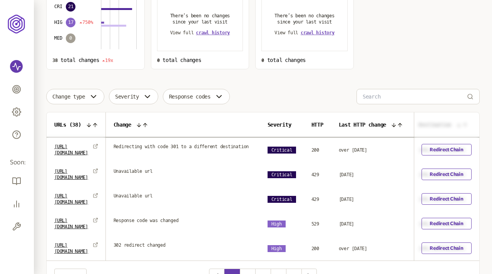
scroll to position [126, 0]
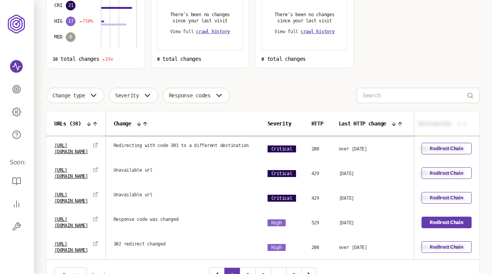
click at [346, 219] on link "Redirect Chain" at bounding box center [447, 223] width 50 height 12
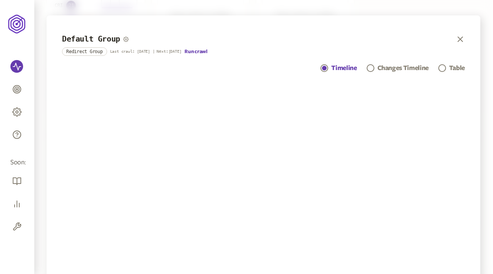
scroll to position [171, 0]
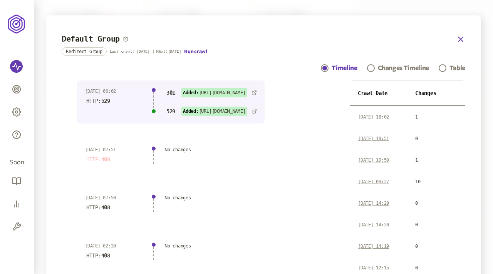
click at [346, 39] on icon "button" at bounding box center [461, 39] width 5 height 5
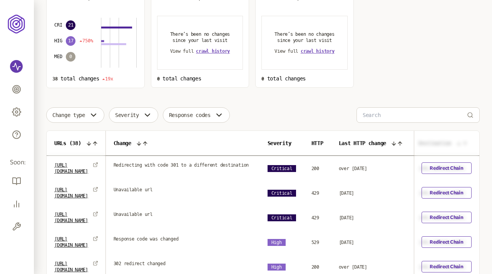
scroll to position [113, 0]
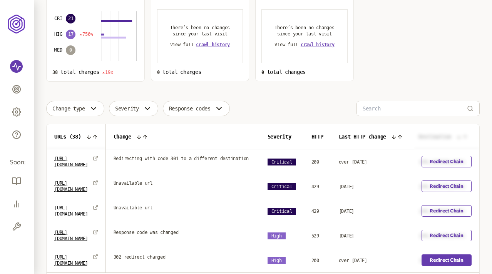
click at [346, 257] on link "Redirect Chain" at bounding box center [447, 261] width 50 height 12
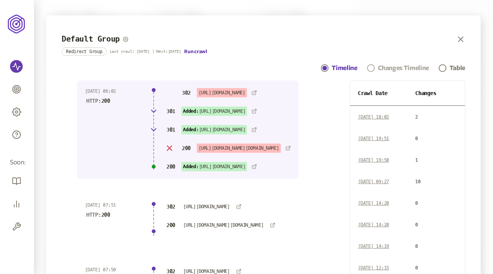
click at [346, 66] on div "Changes Timeline" at bounding box center [403, 68] width 51 height 9
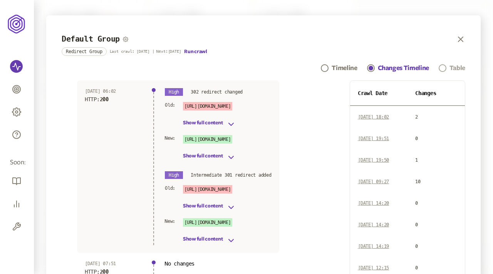
click at [346, 68] on link "Table" at bounding box center [452, 68] width 27 height 9
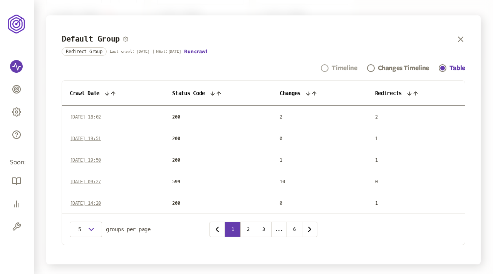
click at [336, 67] on div "Timeline" at bounding box center [344, 68] width 25 height 9
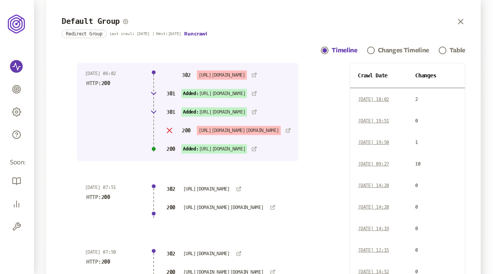
scroll to position [0, 111]
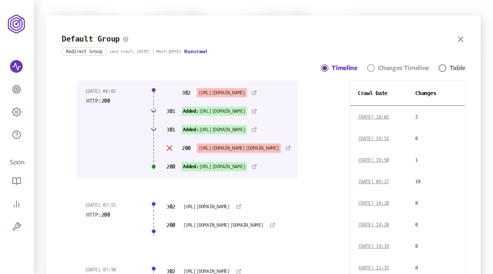
click at [346, 70] on div "Changes Timeline" at bounding box center [403, 68] width 51 height 9
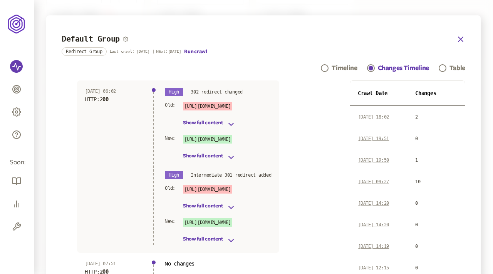
click at [346, 40] on icon "button" at bounding box center [461, 39] width 5 height 5
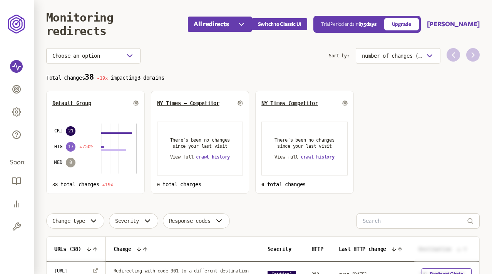
click at [302, 81] on p "Total changes 38 19x impacting 3 domains" at bounding box center [263, 77] width 434 height 9
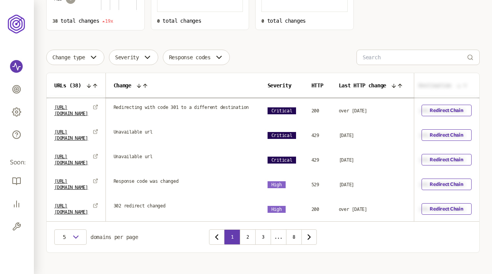
scroll to position [165, 0]
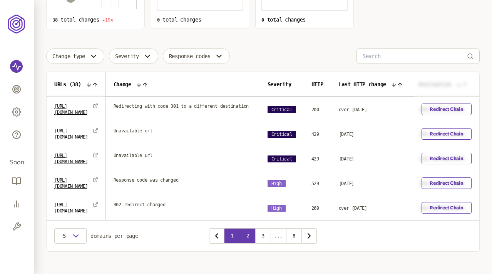
click at [248, 235] on button "2" at bounding box center [247, 236] width 15 height 15
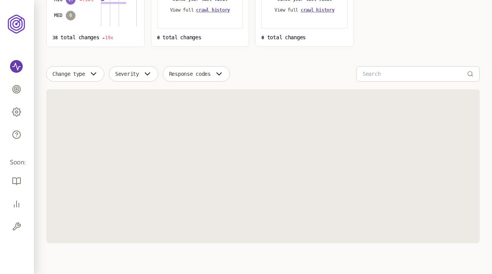
scroll to position [165, 0]
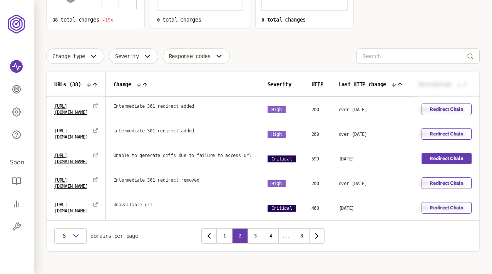
click at [346, 156] on link "Redirect Chain" at bounding box center [447, 159] width 50 height 12
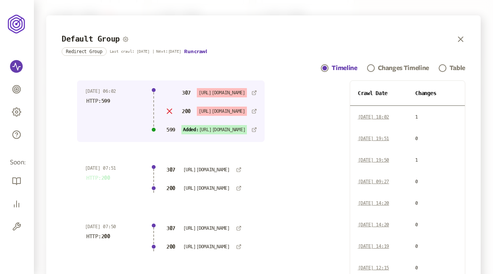
click at [346, 37] on icon "button" at bounding box center [460, 39] width 9 height 9
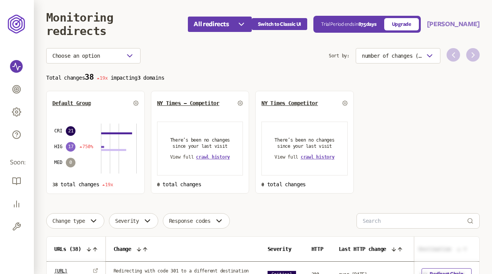
click at [346, 25] on button "Pruthviraj" at bounding box center [453, 24] width 53 height 9
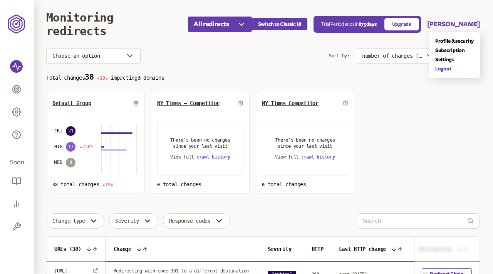
click at [346, 68] on link "Logout" at bounding box center [454, 69] width 39 height 6
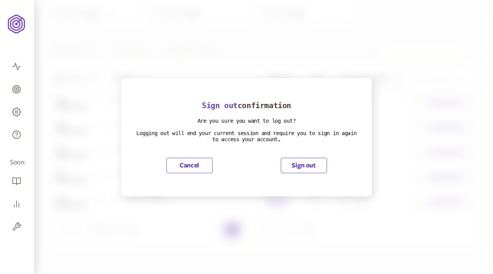
click at [300, 165] on button "Sign out" at bounding box center [304, 165] width 46 height 15
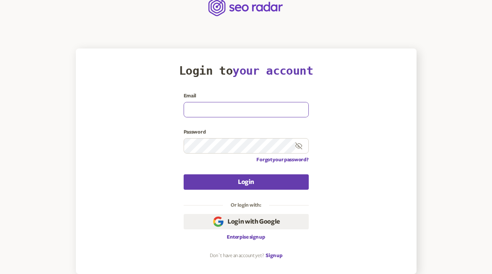
type input "olena.niemova@agilefuel.com"
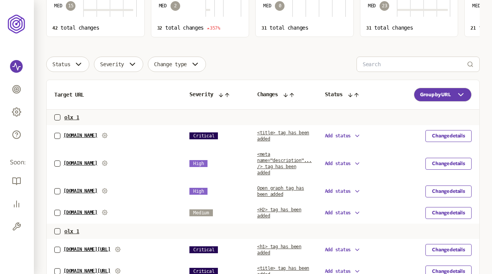
scroll to position [163, 0]
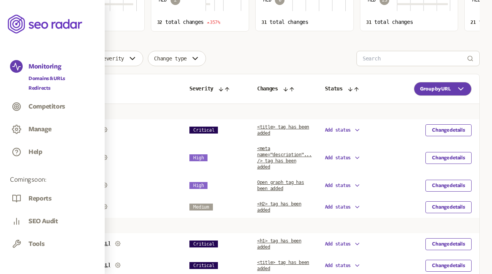
click at [44, 86] on link "Redirects" at bounding box center [47, 88] width 37 height 8
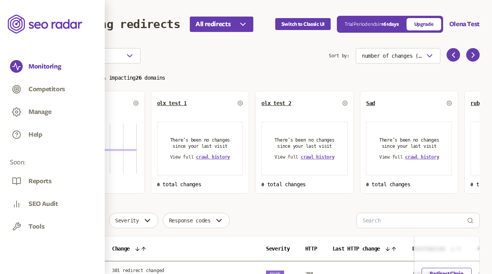
scroll to position [75, 0]
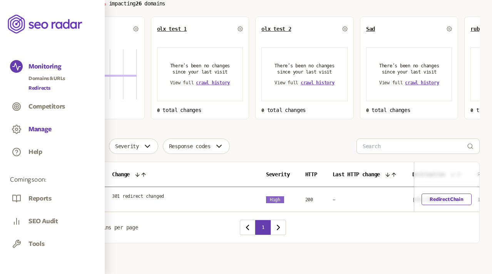
click at [32, 131] on button "Manage" at bounding box center [40, 129] width 23 height 8
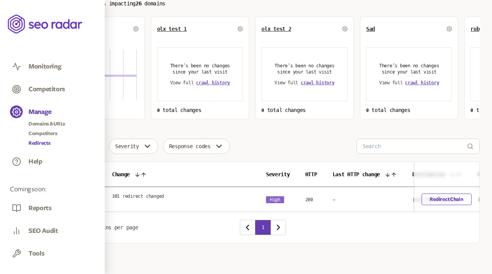
click at [37, 142] on link "Redirects" at bounding box center [47, 143] width 37 height 8
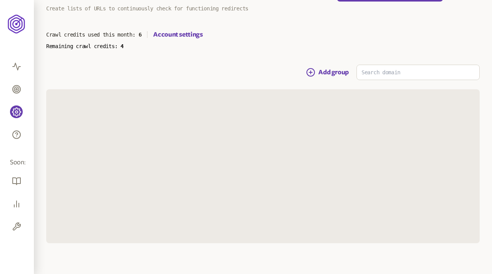
scroll to position [53, 0]
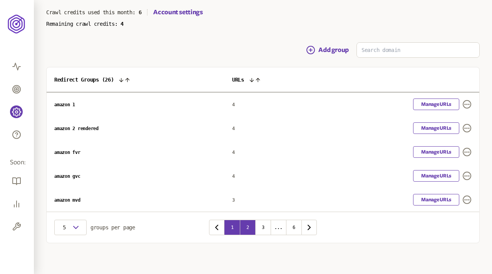
click at [249, 227] on button "2" at bounding box center [247, 227] width 15 height 15
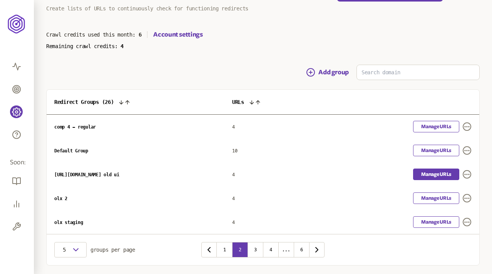
scroll to position [53, 0]
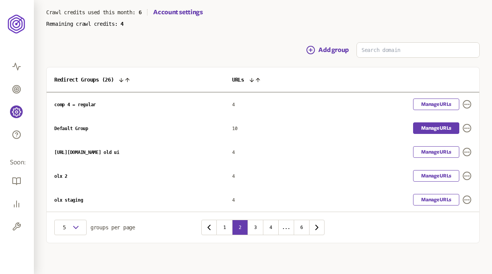
click at [445, 130] on link "Manage URLs" at bounding box center [436, 129] width 46 height 12
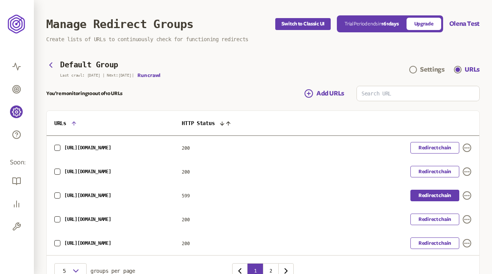
click at [435, 195] on link "Redirect chain" at bounding box center [435, 196] width 49 height 12
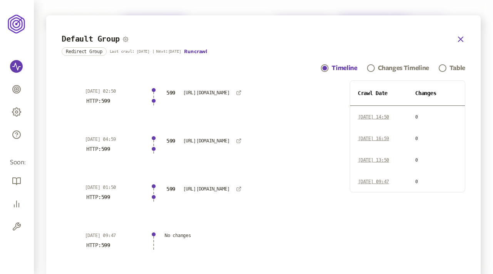
click at [460, 38] on icon "button" at bounding box center [461, 39] width 5 height 5
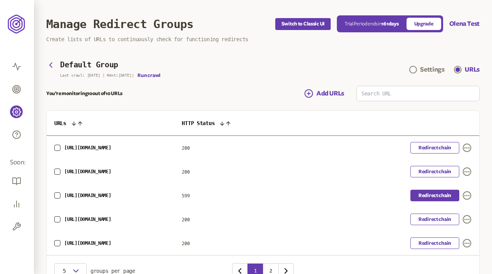
click at [431, 198] on link "Redirect chain" at bounding box center [435, 196] width 49 height 12
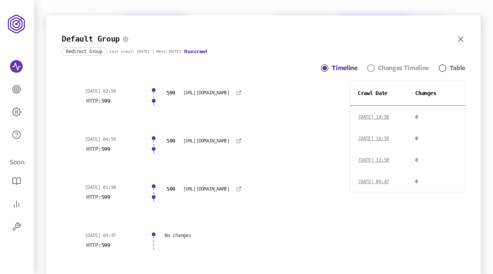
click at [395, 66] on div "Changes Timeline" at bounding box center [403, 68] width 51 height 9
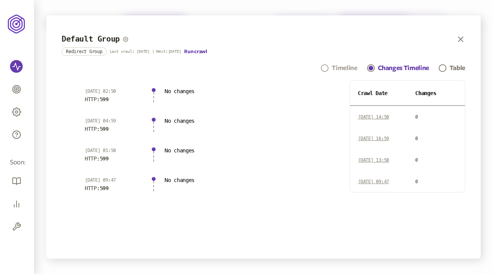
click at [343, 66] on div "Timeline" at bounding box center [344, 68] width 25 height 9
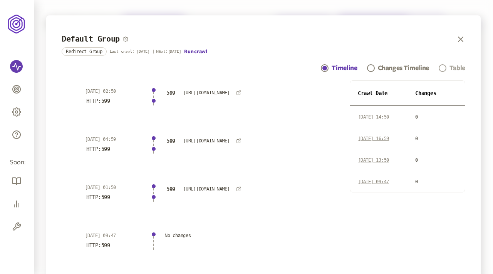
click at [448, 67] on link "Table" at bounding box center [452, 68] width 27 height 9
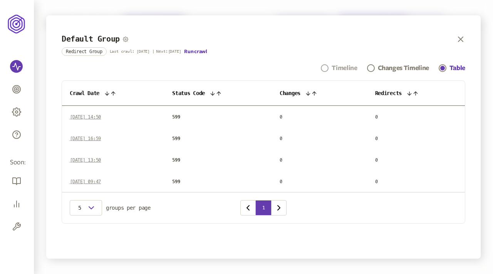
click at [342, 68] on div "Timeline" at bounding box center [344, 68] width 25 height 9
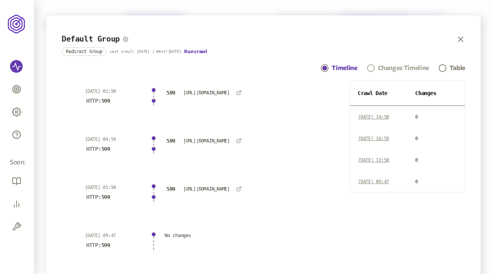
click at [395, 68] on div "Changes Timeline" at bounding box center [403, 68] width 51 height 9
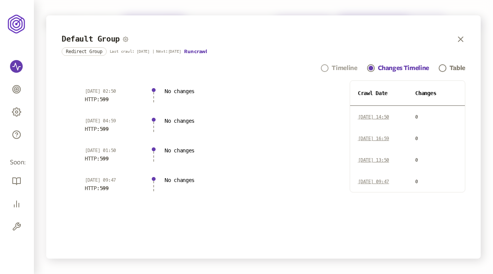
click at [341, 65] on div "Timeline" at bounding box center [344, 68] width 25 height 9
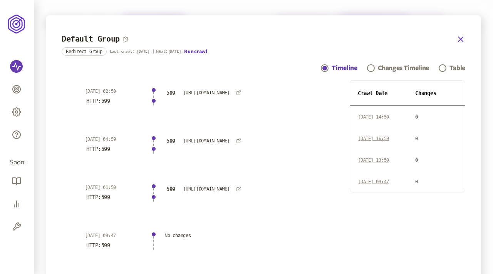
click at [458, 36] on icon "button" at bounding box center [460, 39] width 9 height 9
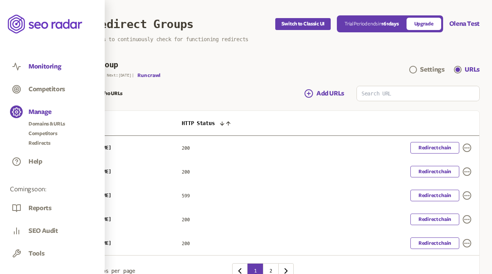
click at [45, 67] on button "Monitoring" at bounding box center [45, 66] width 33 height 8
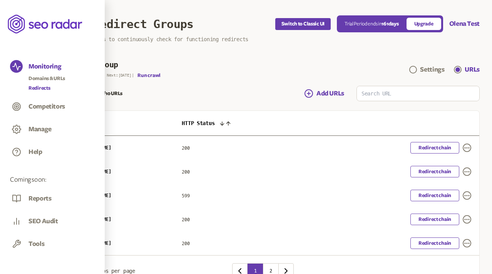
click at [39, 88] on link "Redirects" at bounding box center [47, 88] width 37 height 8
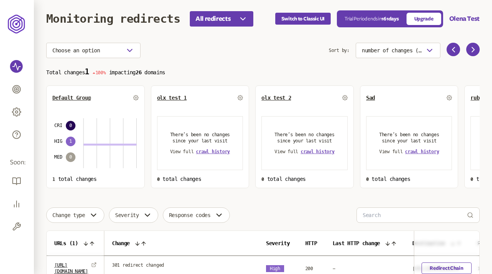
scroll to position [8, 0]
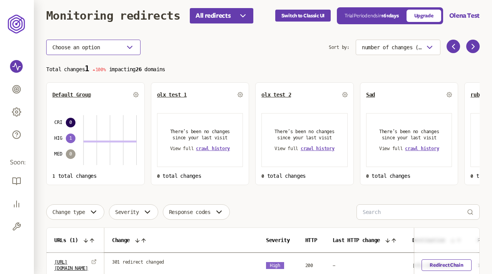
click at [126, 47] on icon "button" at bounding box center [129, 47] width 9 height 9
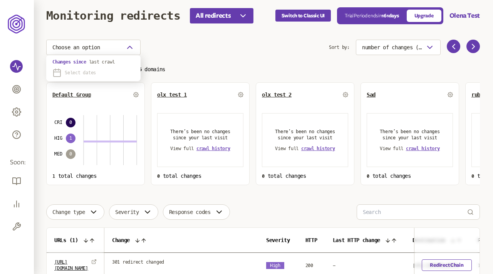
click at [80, 71] on span "Select dates" at bounding box center [80, 73] width 31 height 6
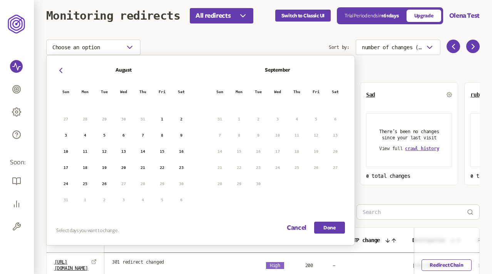
click at [162, 117] on button "1" at bounding box center [162, 120] width 12 height 12
click at [103, 134] on button "5" at bounding box center [105, 136] width 12 height 12
click at [333, 225] on button "Done" at bounding box center [329, 228] width 31 height 12
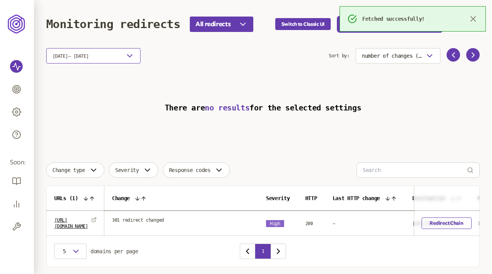
click at [105, 52] on button "1 Aug 2025 - 5 Aug 2025" at bounding box center [93, 55] width 94 height 15
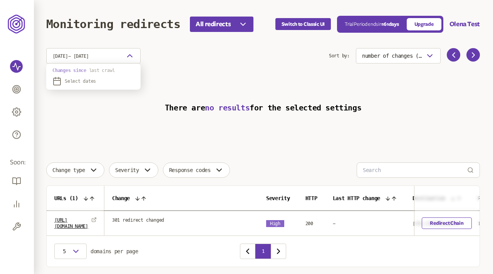
click at [80, 70] on p "Changes since last crawl" at bounding box center [93, 70] width 82 height 6
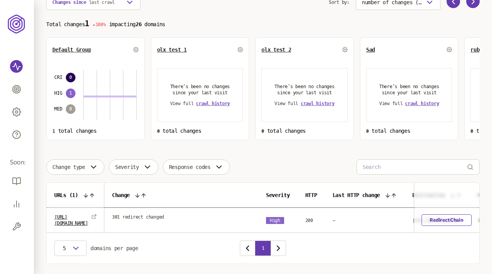
scroll to position [75, 0]
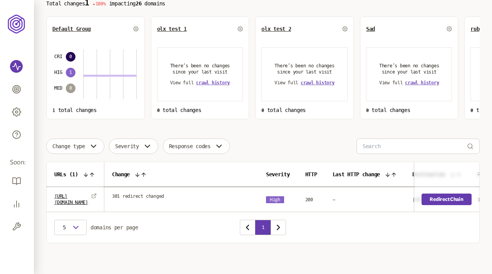
click at [459, 198] on link "Redirect Chain" at bounding box center [447, 200] width 50 height 12
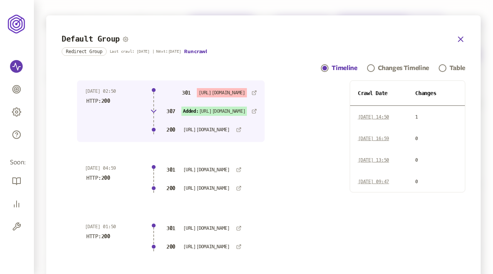
click at [460, 39] on icon "button" at bounding box center [461, 39] width 5 height 5
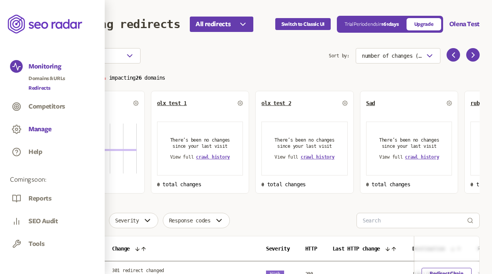
click at [40, 133] on button "Manage" at bounding box center [40, 129] width 23 height 8
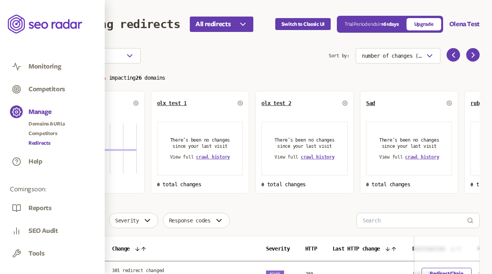
click at [42, 142] on link "Redirects" at bounding box center [47, 143] width 37 height 8
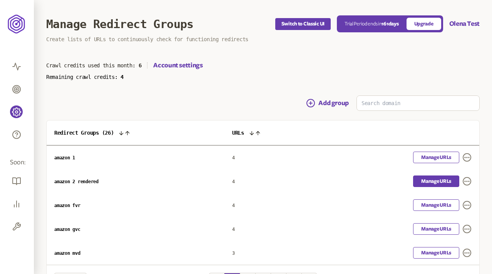
click at [426, 180] on link "Manage URLs" at bounding box center [436, 182] width 46 height 12
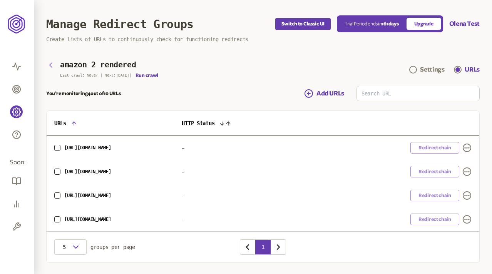
click at [52, 61] on icon "button" at bounding box center [50, 64] width 9 height 9
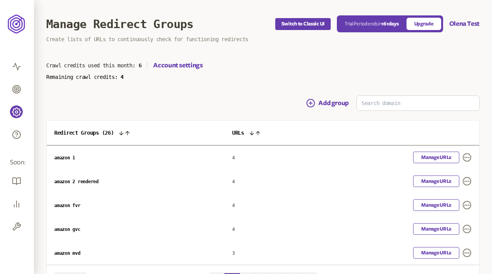
scroll to position [53, 0]
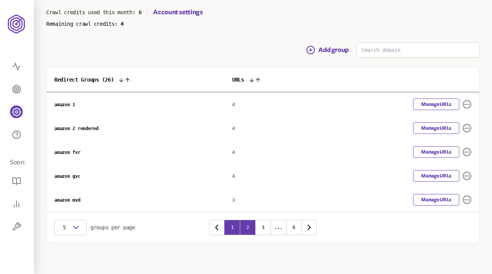
click at [246, 222] on button "2" at bounding box center [247, 227] width 15 height 15
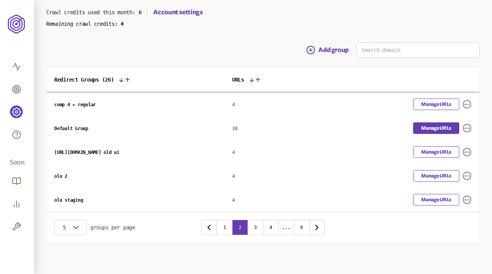
click at [422, 125] on link "Manage URLs" at bounding box center [436, 129] width 46 height 12
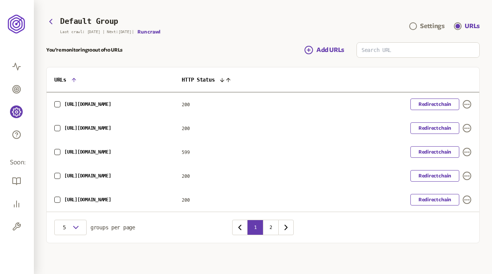
scroll to position [44, 0]
click at [431, 128] on link "Redirect chain" at bounding box center [435, 129] width 49 height 12
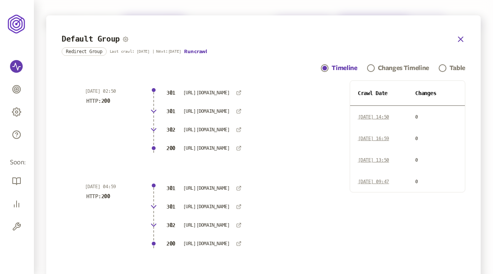
click at [460, 39] on icon "button" at bounding box center [461, 39] width 5 height 5
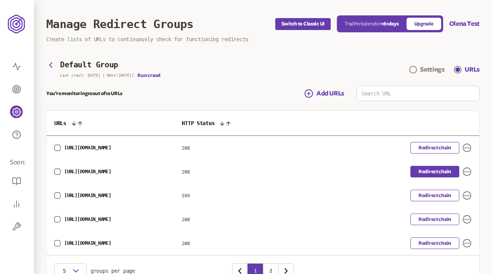
click at [435, 171] on link "Redirect chain" at bounding box center [435, 172] width 49 height 12
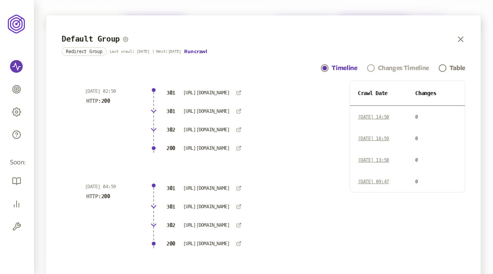
click at [385, 66] on div "Changes Timeline" at bounding box center [403, 68] width 51 height 9
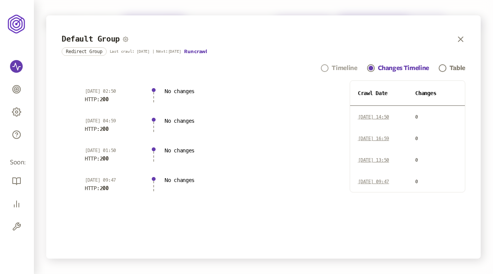
click at [332, 66] on div "Timeline" at bounding box center [344, 68] width 25 height 9
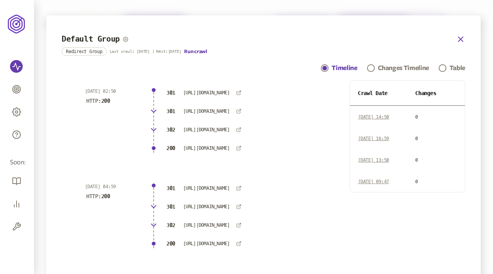
click at [464, 37] on icon "button" at bounding box center [460, 39] width 9 height 9
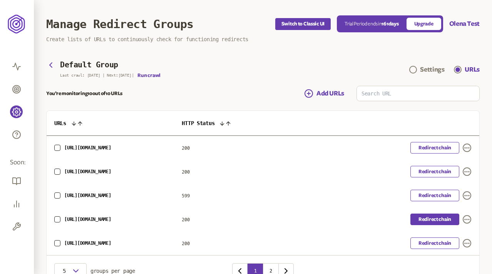
click at [423, 218] on link "Redirect chain" at bounding box center [435, 220] width 49 height 12
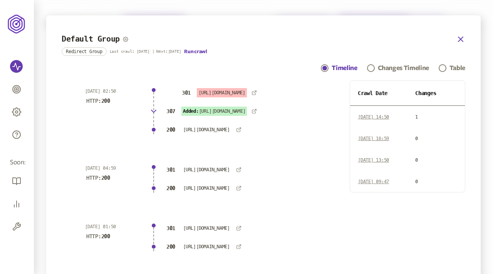
click at [459, 39] on icon "button" at bounding box center [461, 39] width 5 height 5
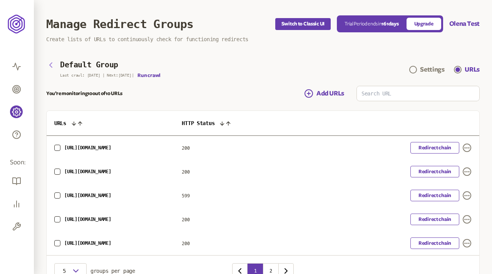
click at [49, 65] on icon "button" at bounding box center [50, 64] width 9 height 9
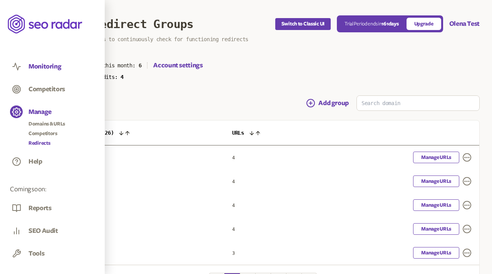
click at [45, 64] on button "Monitoring" at bounding box center [45, 66] width 33 height 8
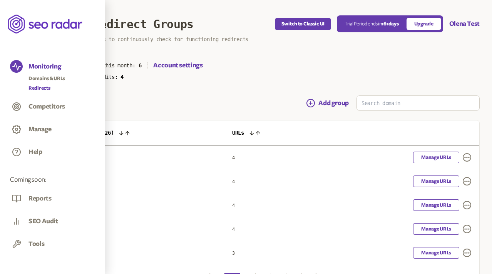
click at [40, 87] on link "Redirects" at bounding box center [47, 88] width 37 height 8
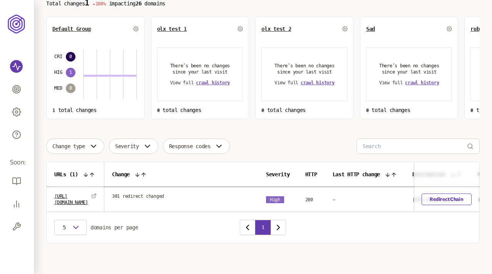
scroll to position [65, 0]
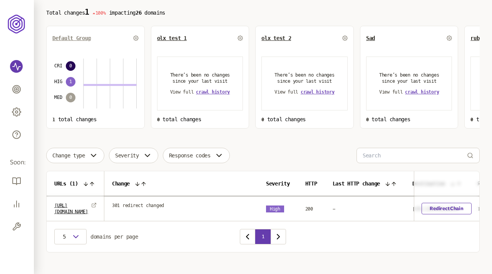
click at [80, 37] on span "Default Group" at bounding box center [71, 38] width 39 height 6
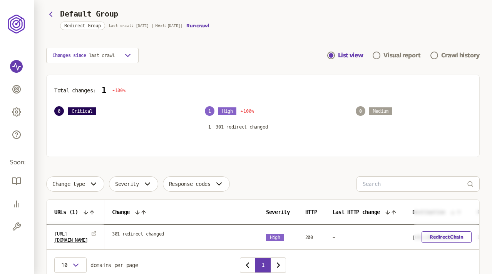
scroll to position [75, 0]
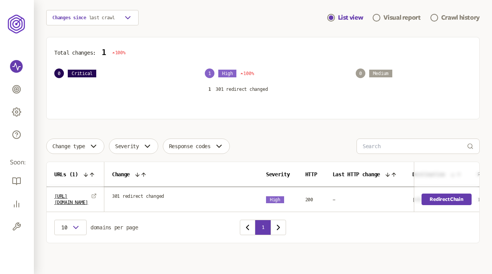
click at [447, 198] on link "Redirect Chain" at bounding box center [447, 200] width 50 height 12
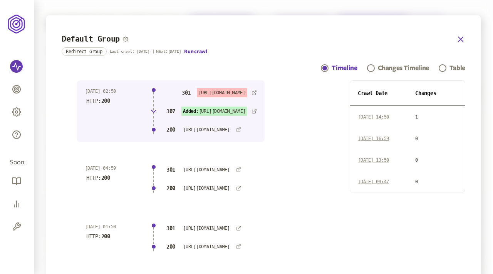
click at [460, 40] on icon "button" at bounding box center [460, 39] width 9 height 9
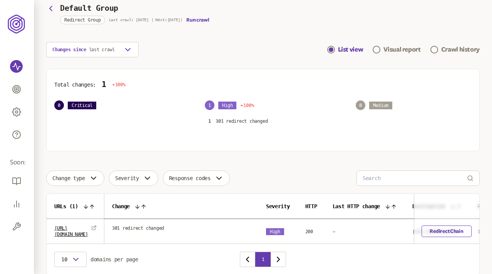
scroll to position [75, 0]
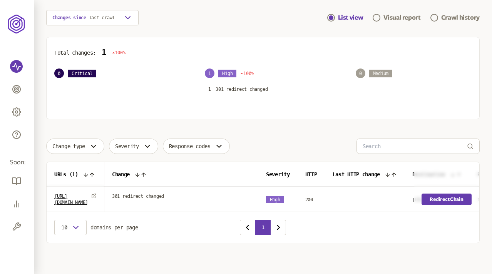
click at [435, 196] on link "Redirect Chain" at bounding box center [447, 200] width 50 height 12
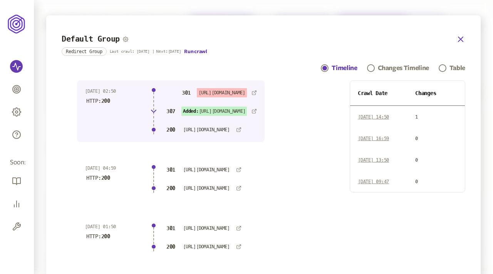
click at [459, 39] on icon "button" at bounding box center [461, 39] width 5 height 5
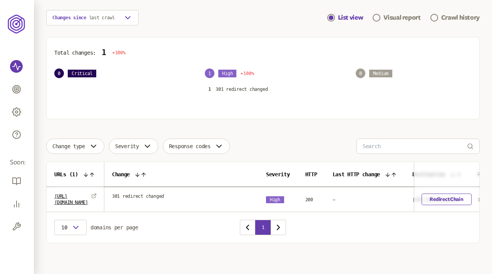
scroll to position [27, 0]
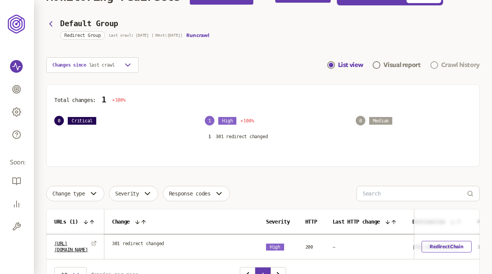
click at [450, 64] on div "Crawl history" at bounding box center [461, 64] width 39 height 9
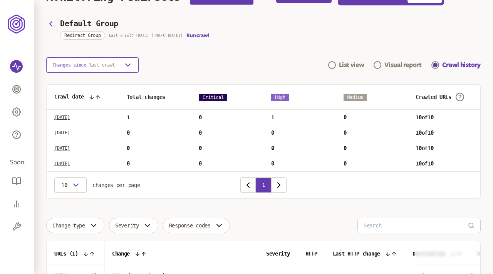
click at [102, 65] on span "last crawl" at bounding box center [102, 64] width 26 height 5
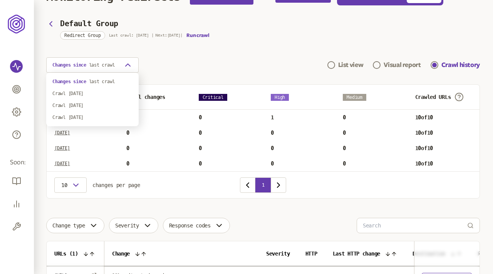
click at [343, 61] on div "Changes since last crawl List view Visual report Crawl history" at bounding box center [263, 64] width 434 height 15
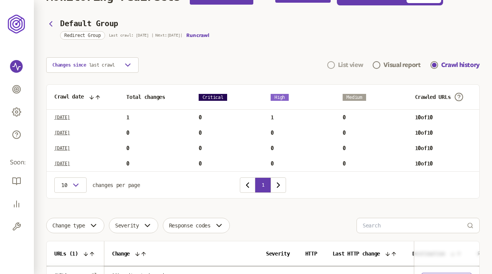
click at [343, 63] on div "List view" at bounding box center [350, 64] width 25 height 9
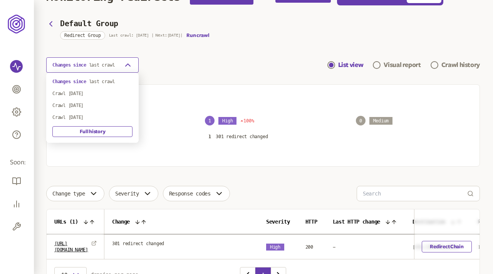
click at [125, 68] on icon "button" at bounding box center [127, 64] width 9 height 9
click at [87, 93] on div "Crawl 13th Aug 2025" at bounding box center [92, 94] width 80 height 6
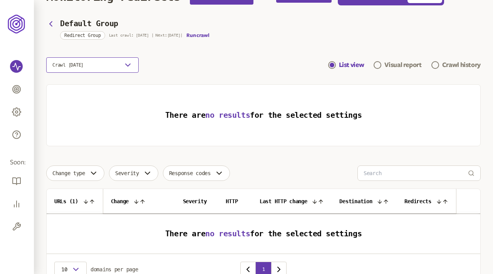
click at [125, 64] on icon "button" at bounding box center [127, 64] width 9 height 9
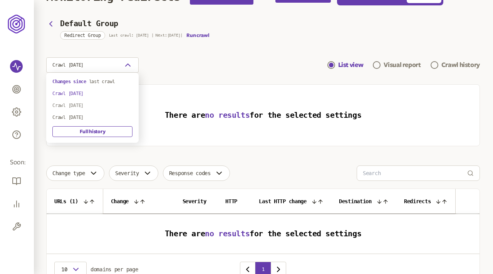
click at [85, 106] on div "Crawl 8th Aug 2025" at bounding box center [92, 106] width 80 height 6
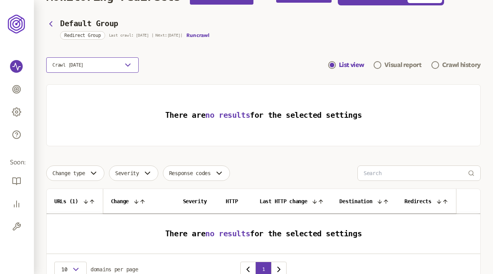
click at [125, 65] on icon "button" at bounding box center [127, 64] width 9 height 9
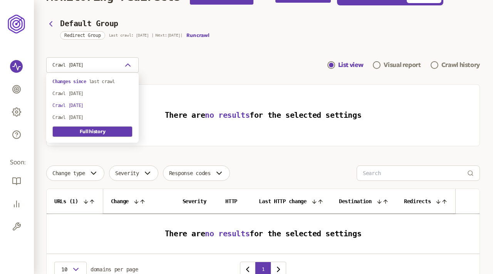
click at [92, 131] on link "Full history" at bounding box center [92, 131] width 80 height 11
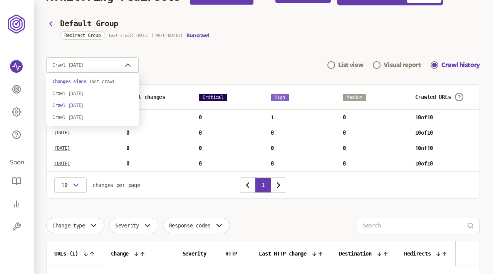
click at [161, 75] on main "Monitoring redirects All redirects Switch to Classic UI Trial Period ends in 16…" at bounding box center [263, 171] width 459 height 396
click at [115, 69] on button "Crawl 8th Aug 2025" at bounding box center [92, 64] width 92 height 15
click at [349, 64] on div "Crawl 8th Aug 2025 List view Visual report Crawl history" at bounding box center [263, 64] width 434 height 15
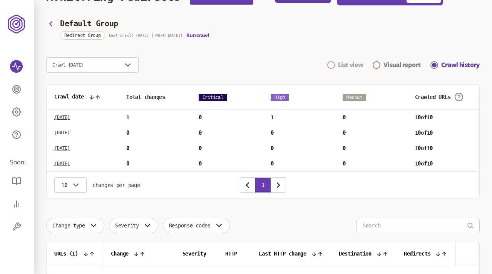
click at [343, 66] on div "List view" at bounding box center [350, 64] width 25 height 9
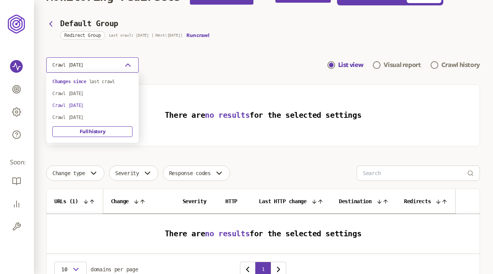
click at [128, 66] on icon "button" at bounding box center [127, 64] width 9 height 9
click at [90, 94] on div "Crawl 13th Aug 2025" at bounding box center [92, 94] width 80 height 6
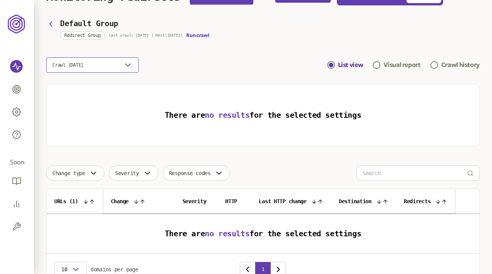
click at [120, 66] on button "Crawl 13th Aug 2025" at bounding box center [92, 64] width 92 height 15
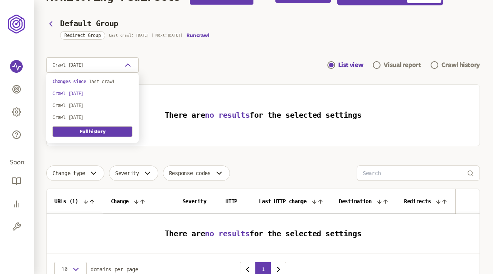
click at [88, 131] on link "Full history" at bounding box center [92, 131] width 80 height 11
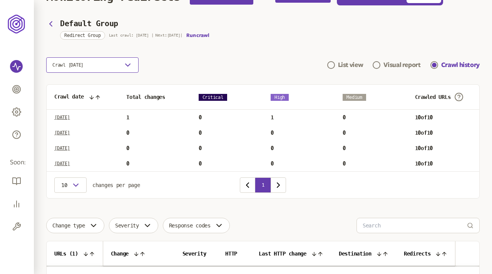
click at [129, 63] on icon "button" at bounding box center [127, 64] width 9 height 9
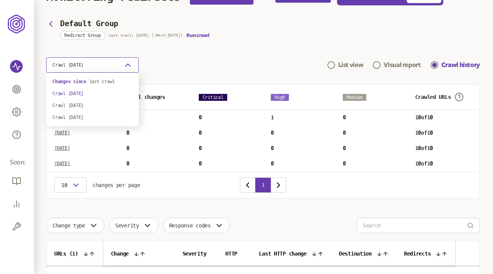
click at [129, 63] on icon "button" at bounding box center [127, 64] width 9 height 9
click at [80, 104] on div "Crawl 8th Aug 2025" at bounding box center [92, 106] width 80 height 6
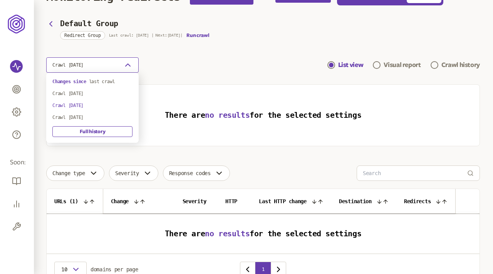
click at [134, 62] on button "Crawl 8th Aug 2025" at bounding box center [92, 64] width 92 height 15
click at [86, 118] on div "Crawl 31st Jul 2025" at bounding box center [92, 117] width 80 height 6
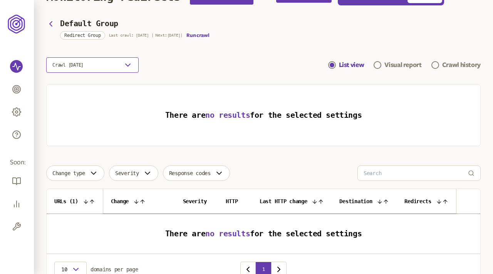
click at [127, 65] on icon "button" at bounding box center [128, 65] width 5 height 2
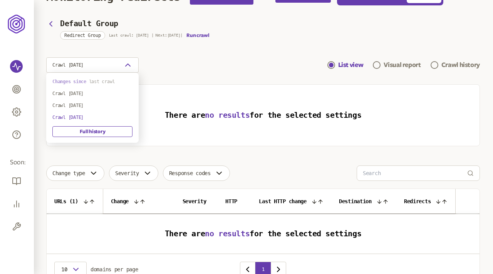
click at [88, 83] on p "Changes since last crawl" at bounding box center [92, 82] width 80 height 6
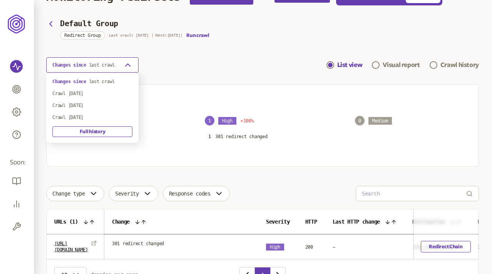
click at [126, 60] on button "Changes since last crawl" at bounding box center [92, 64] width 92 height 15
click at [85, 131] on link "Full history" at bounding box center [92, 131] width 80 height 11
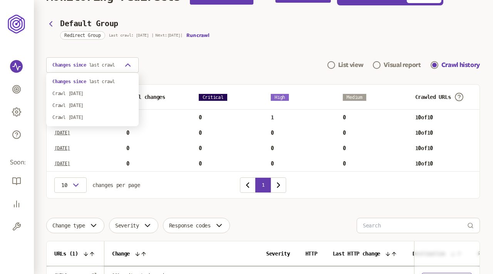
click at [184, 75] on main "Monitoring redirects All redirects Switch to Classic UI Trial Period ends in 16…" at bounding box center [263, 163] width 459 height 381
click at [129, 64] on icon "button" at bounding box center [127, 64] width 9 height 9
click at [187, 67] on div "Changes since last crawl List view Visual report Crawl history" at bounding box center [263, 64] width 434 height 15
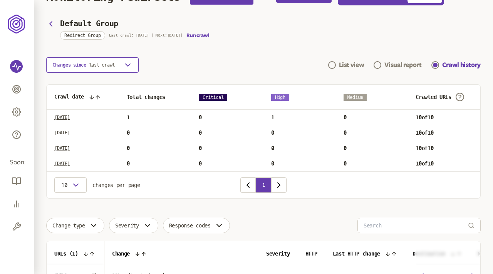
click at [126, 68] on icon "button" at bounding box center [127, 64] width 9 height 9
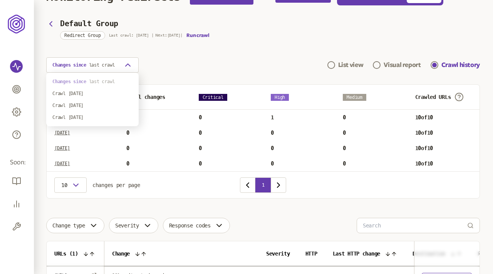
click at [95, 82] on span "last crawl" at bounding box center [102, 81] width 26 height 5
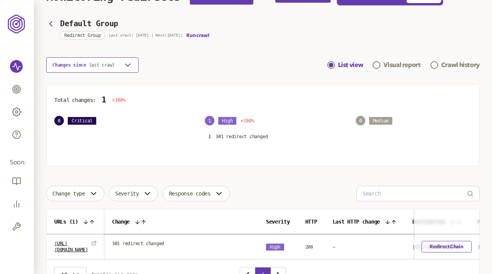
click at [123, 61] on div "button" at bounding box center [127, 64] width 9 height 9
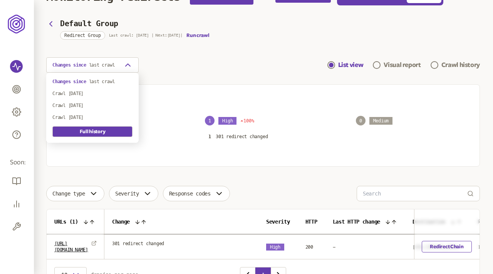
click at [94, 133] on link "Full history" at bounding box center [92, 131] width 80 height 11
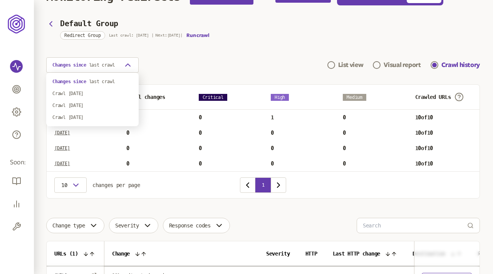
click at [172, 75] on main "Monitoring redirects All redirects Switch to Classic UI Trial Period ends in 16…" at bounding box center [263, 163] width 459 height 381
click at [109, 69] on button "Changes since last crawl" at bounding box center [92, 64] width 92 height 15
click at [90, 83] on span "last crawl" at bounding box center [102, 81] width 26 height 5
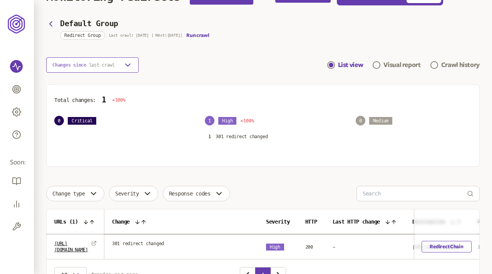
click at [107, 67] on span "last crawl" at bounding box center [102, 64] width 26 height 5
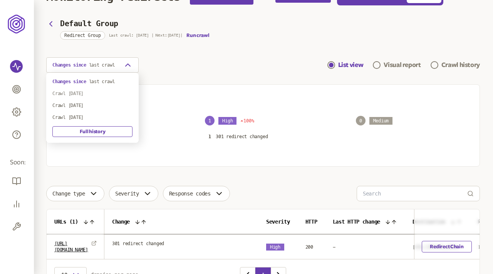
click at [91, 91] on div "Crawl 13th Aug 2025" at bounding box center [92, 94] width 80 height 6
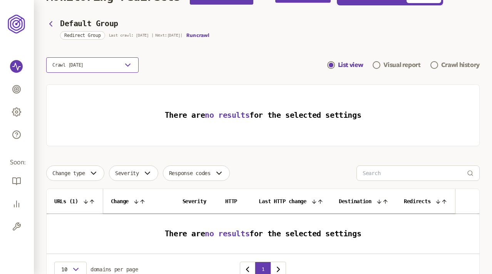
click at [106, 66] on button "Crawl 13th Aug 2025" at bounding box center [92, 64] width 92 height 15
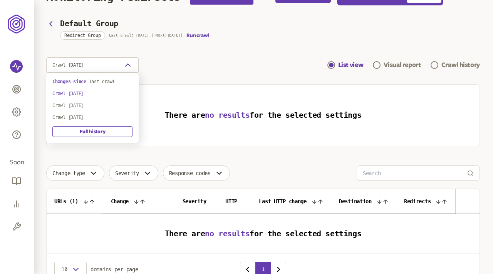
click at [87, 104] on div "Crawl 8th Aug 2025" at bounding box center [92, 106] width 80 height 6
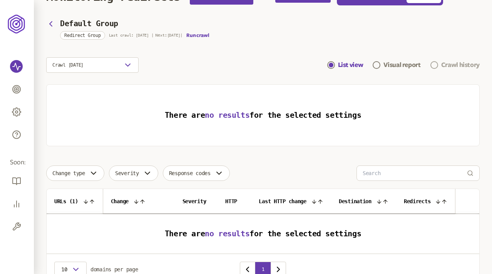
click at [459, 68] on div "Crawl history" at bounding box center [461, 64] width 39 height 9
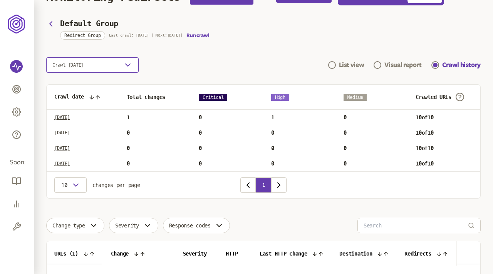
click at [101, 66] on button "Crawl 8th Aug 2025" at bounding box center [92, 64] width 92 height 15
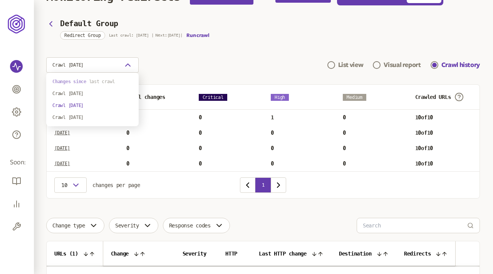
click at [99, 79] on span "last crawl" at bounding box center [102, 81] width 26 height 5
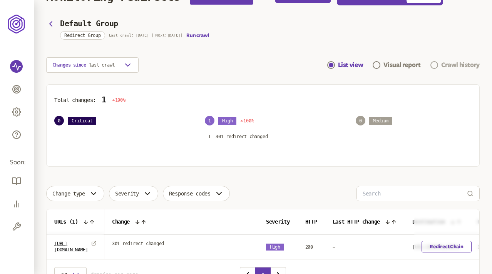
click at [436, 66] on span "Navigation" at bounding box center [435, 65] width 8 height 8
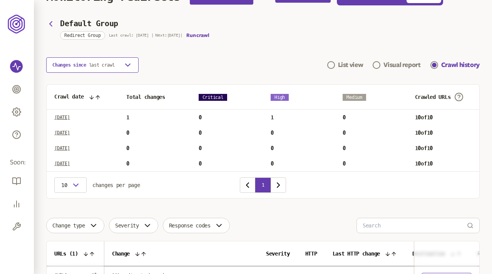
click at [112, 71] on button "Changes since last crawl" at bounding box center [92, 64] width 92 height 15
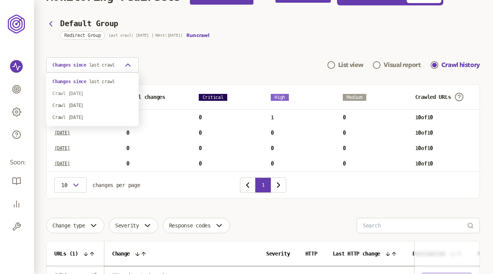
click at [85, 95] on div "Crawl 13th Aug 2025" at bounding box center [92, 94] width 80 height 6
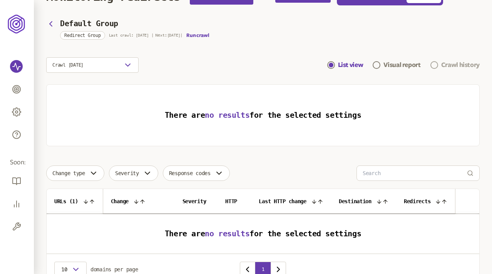
click at [455, 65] on div "Crawl history" at bounding box center [461, 64] width 39 height 9
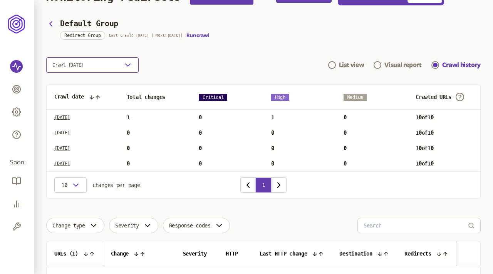
click at [115, 65] on button "Crawl 13th Aug 2025" at bounding box center [92, 64] width 92 height 15
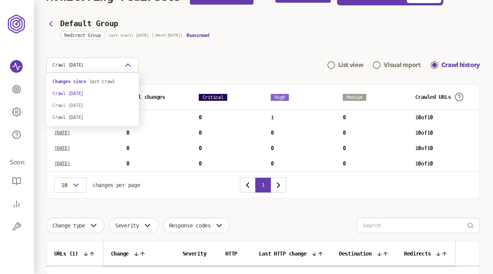
click at [83, 106] on div "Crawl 8th Aug 2025" at bounding box center [92, 106] width 80 height 6
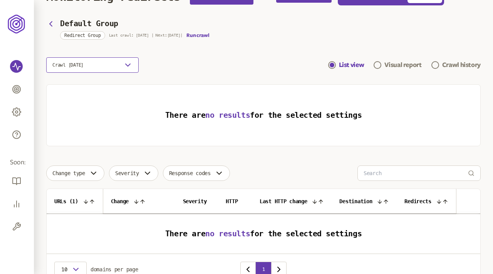
click at [128, 69] on icon "button" at bounding box center [127, 64] width 9 height 9
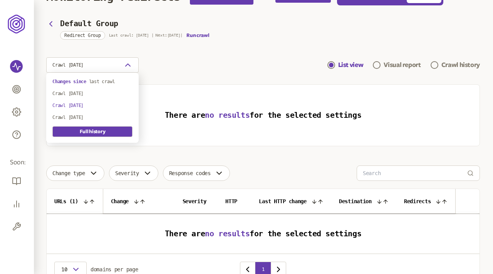
click at [96, 134] on link "Full history" at bounding box center [92, 131] width 80 height 11
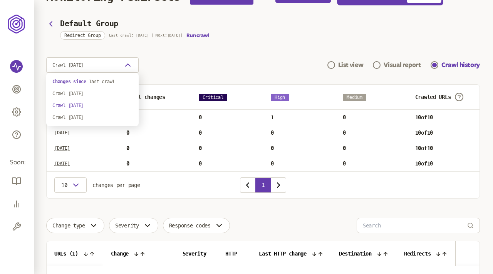
click at [151, 62] on div "Crawl 8th Aug 2025 List view Visual report Crawl history" at bounding box center [263, 64] width 434 height 15
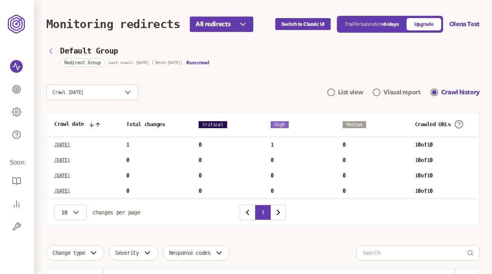
click at [52, 48] on icon "button" at bounding box center [50, 51] width 9 height 9
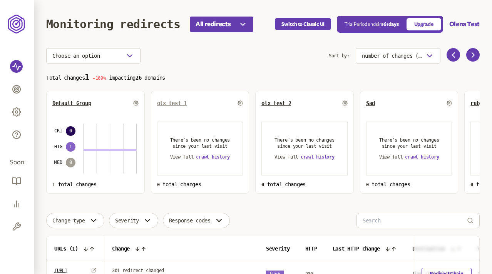
click at [183, 103] on span "olx test 1" at bounding box center [172, 103] width 30 height 6
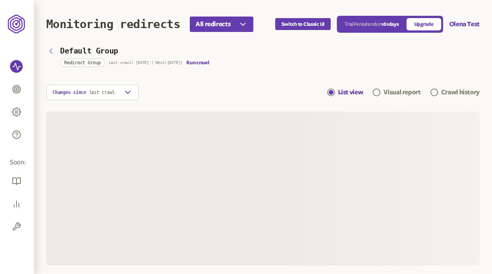
click at [51, 51] on icon "button" at bounding box center [50, 51] width 9 height 9
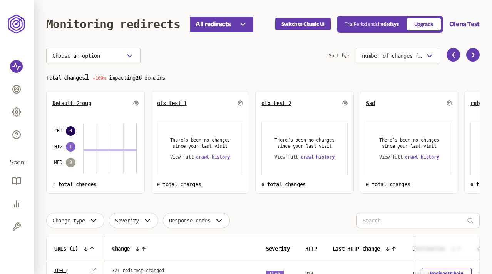
click at [178, 100] on div "olx test 1" at bounding box center [200, 103] width 86 height 12
click at [179, 101] on span "olx test 1" at bounding box center [172, 103] width 30 height 6
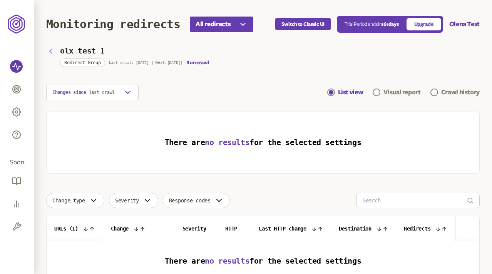
click at [50, 50] on icon "button" at bounding box center [51, 51] width 2 height 5
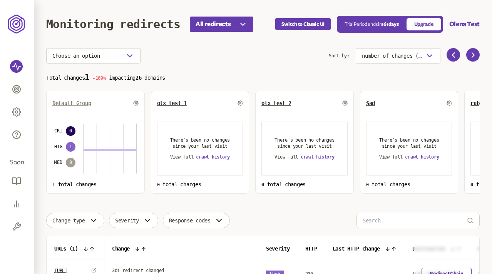
click at [81, 103] on span "Default Group" at bounding box center [71, 103] width 39 height 6
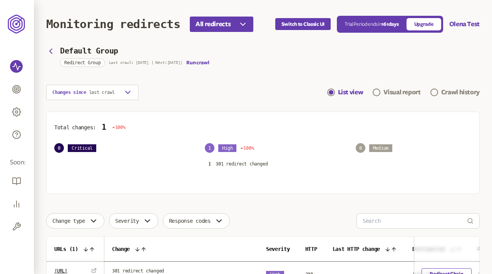
click at [50, 48] on header "Monitoring redirects All redirects Switch to Classic UI Trial Period ends [DATE…" at bounding box center [263, 24] width 434 height 48
click at [52, 51] on icon "button" at bounding box center [50, 51] width 9 height 9
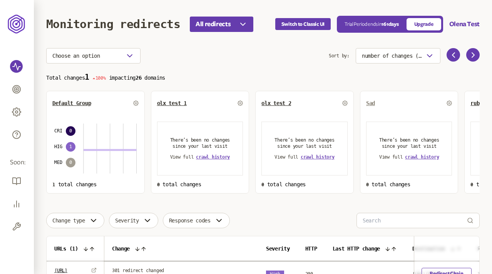
click at [367, 103] on span "Sad" at bounding box center [370, 103] width 9 height 6
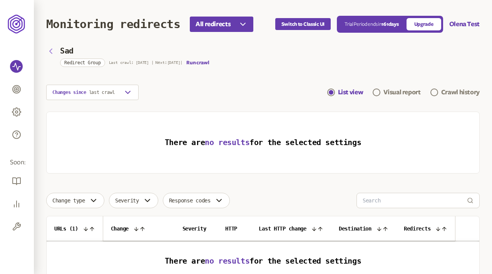
click at [50, 49] on icon "button" at bounding box center [50, 51] width 9 height 9
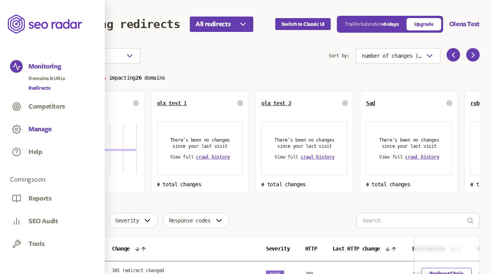
click at [42, 126] on button "Manage" at bounding box center [40, 129] width 23 height 8
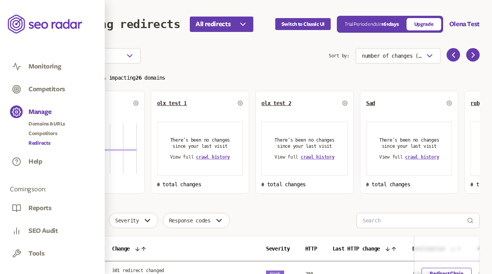
click at [39, 142] on link "Redirects" at bounding box center [47, 143] width 37 height 8
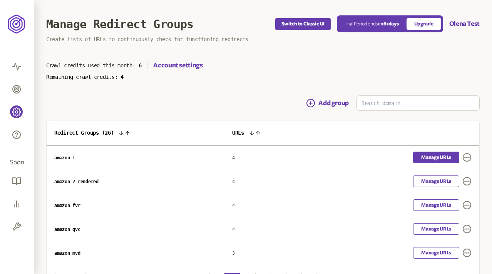
click at [438, 156] on link "Manage URLs" at bounding box center [436, 158] width 46 height 12
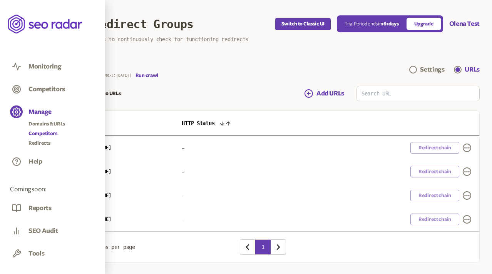
click at [39, 131] on link "Competitors" at bounding box center [47, 134] width 37 height 8
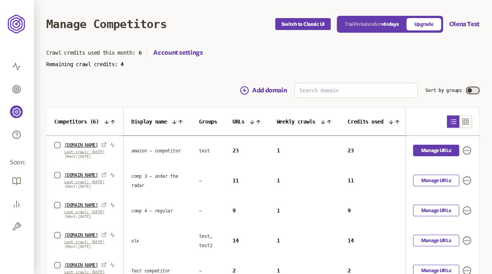
click at [437, 154] on link "Manage URLs" at bounding box center [436, 151] width 46 height 12
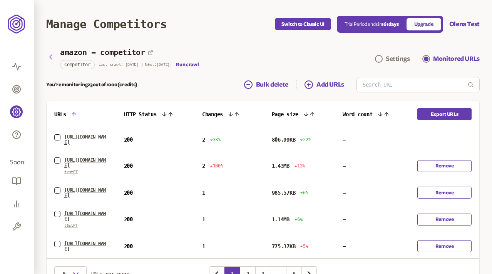
click at [52, 55] on icon "button" at bounding box center [50, 56] width 9 height 9
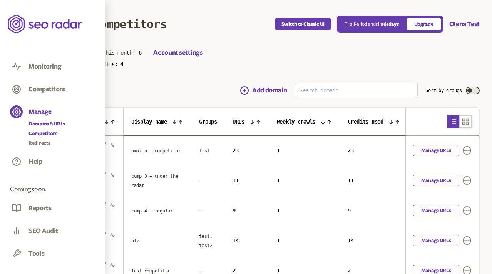
click at [47, 122] on link "Domains & URLs" at bounding box center [47, 124] width 37 height 8
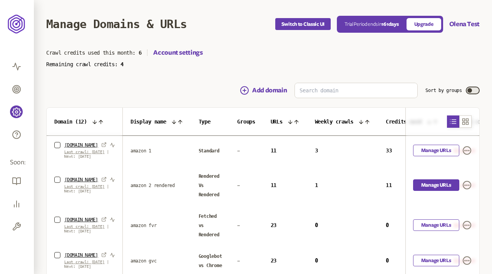
click at [432, 186] on link "Manage URLs" at bounding box center [436, 186] width 46 height 12
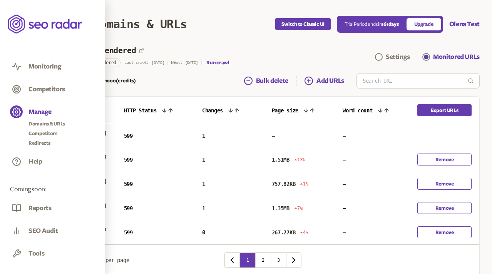
click at [42, 138] on div "Domains & URLs Competitors Redirects" at bounding box center [47, 133] width 37 height 27
click at [44, 143] on link "Redirects" at bounding box center [47, 143] width 37 height 8
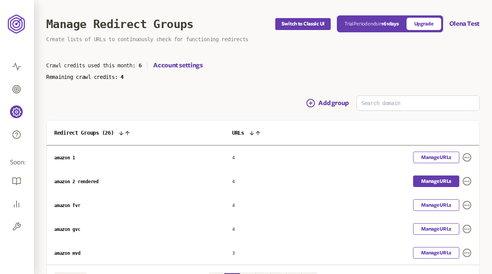
click at [437, 178] on link "Manage URLs" at bounding box center [436, 182] width 46 height 12
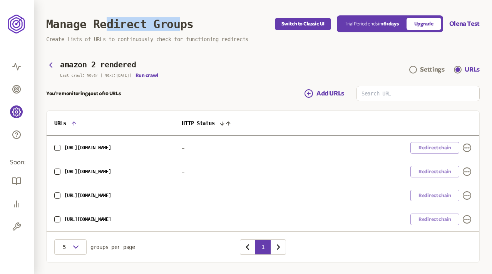
drag, startPoint x: 183, startPoint y: 25, endPoint x: 108, endPoint y: 25, distance: 74.8
click at [108, 25] on h1 "Manage Redirect Groups" at bounding box center [120, 23] width 148 height 13
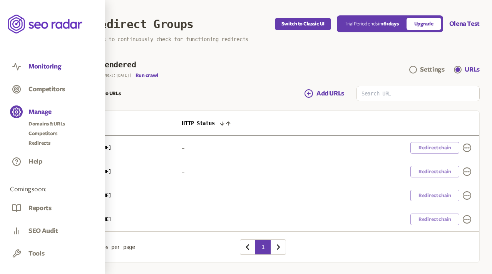
click at [43, 68] on button "Monitoring" at bounding box center [45, 66] width 33 height 8
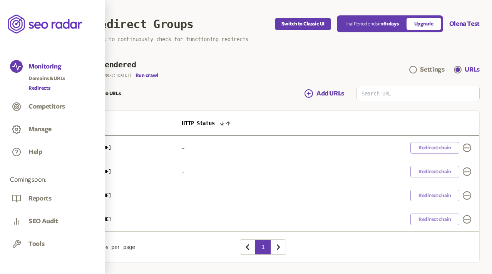
click at [42, 86] on link "Redirects" at bounding box center [47, 88] width 37 height 8
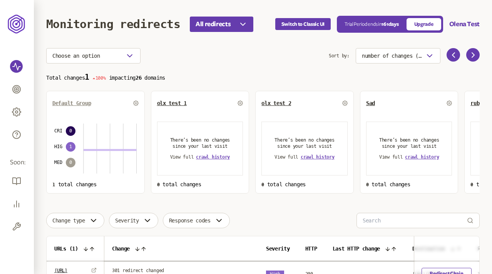
click at [75, 102] on link "Default Group" at bounding box center [71, 103] width 39 height 6
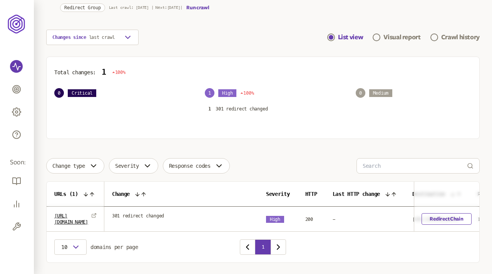
scroll to position [75, 0]
